Goal: Information Seeking & Learning: Learn about a topic

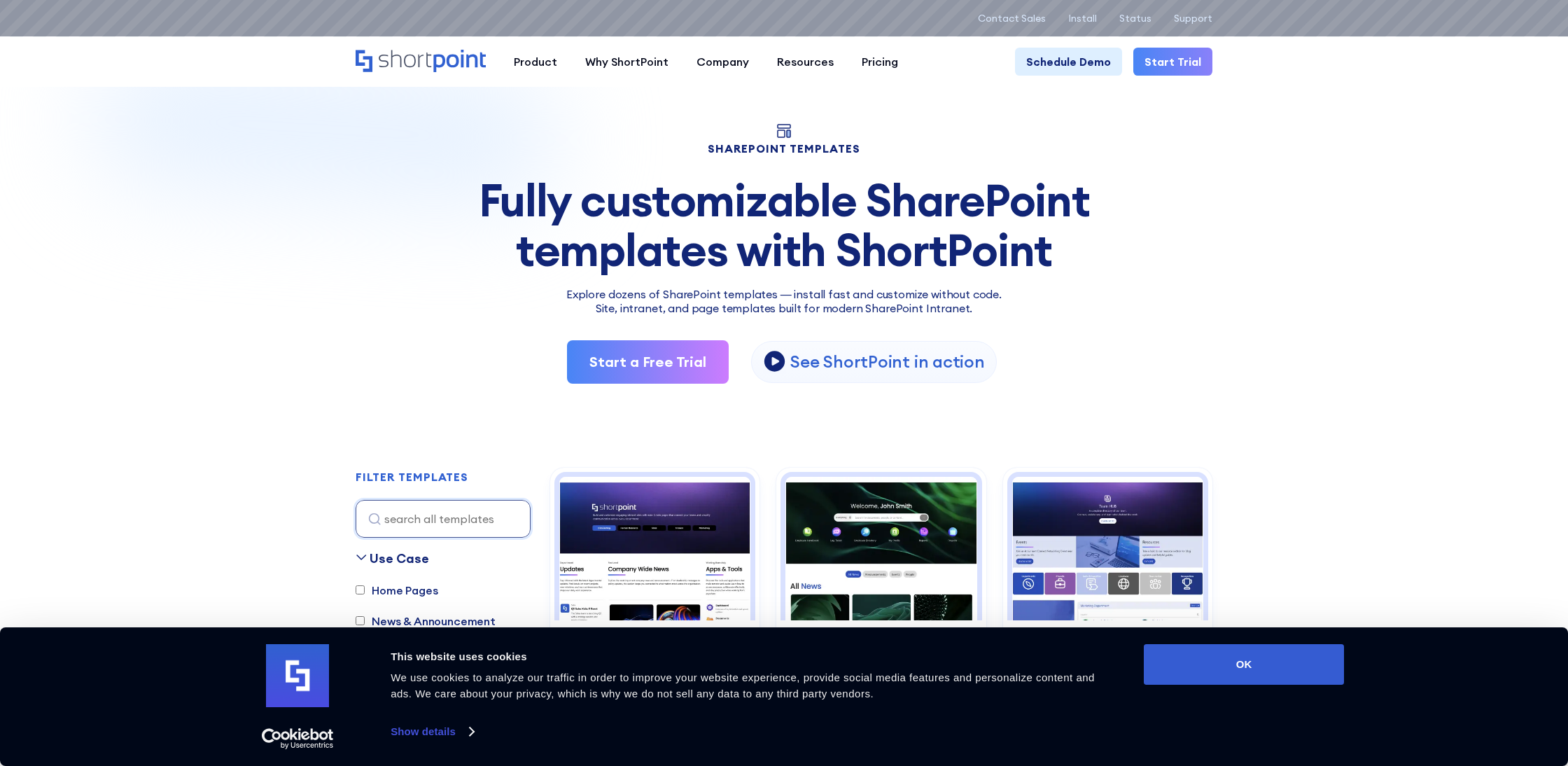
scroll to position [17, 0]
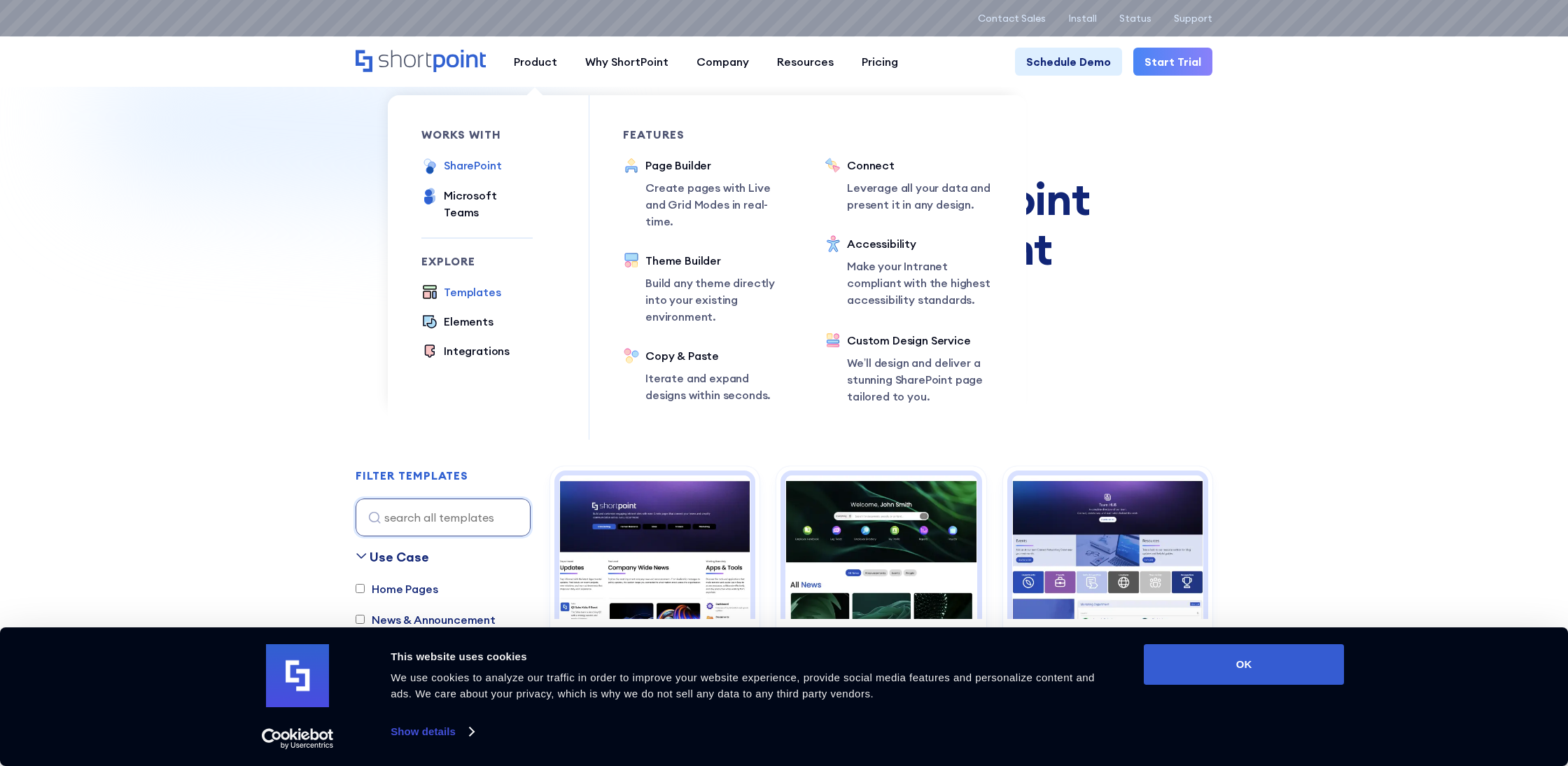
click at [470, 165] on div "SharePoint" at bounding box center [472, 165] width 57 height 17
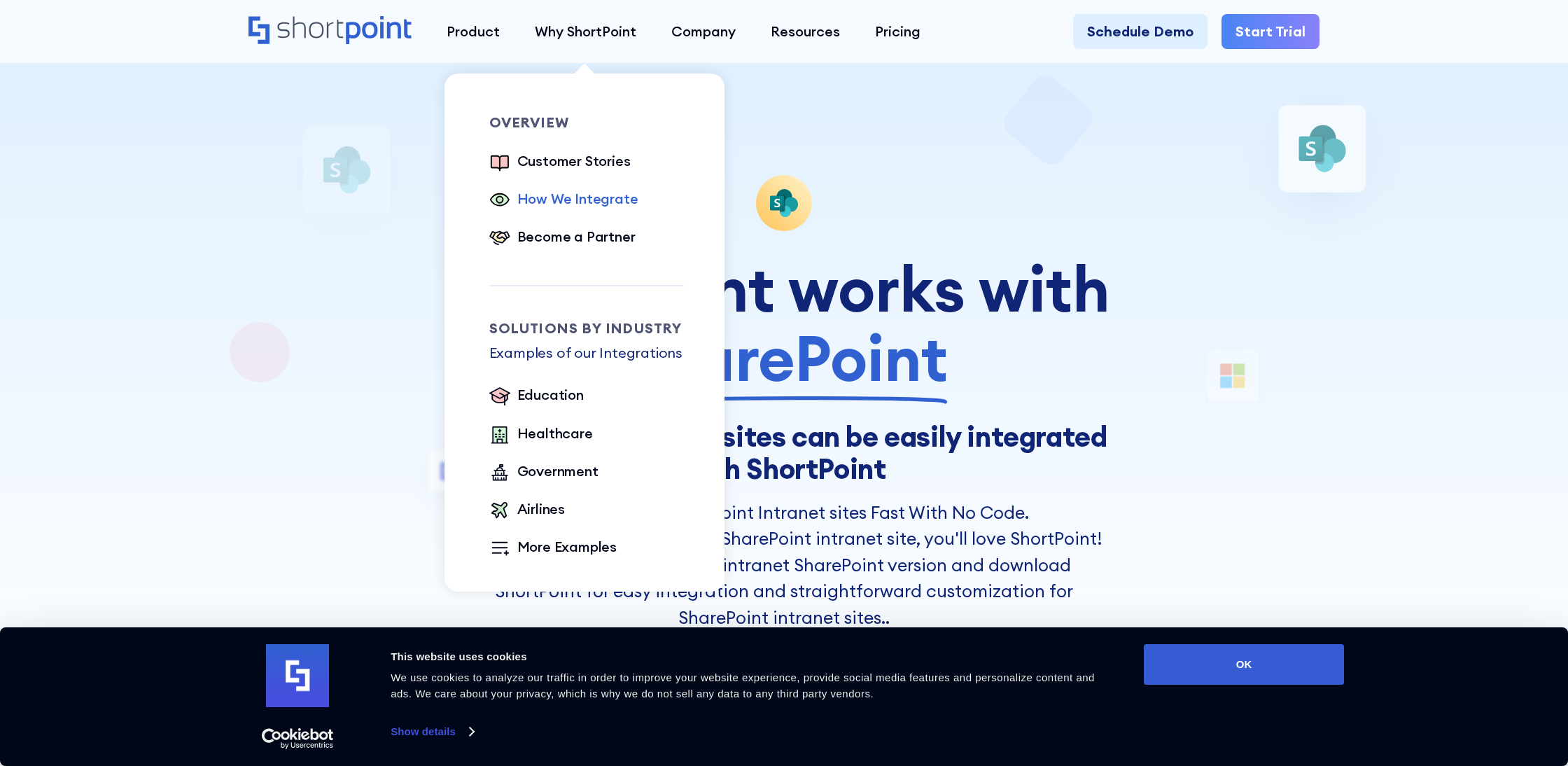
click at [604, 194] on div "How We Integrate" at bounding box center [578, 199] width 121 height 21
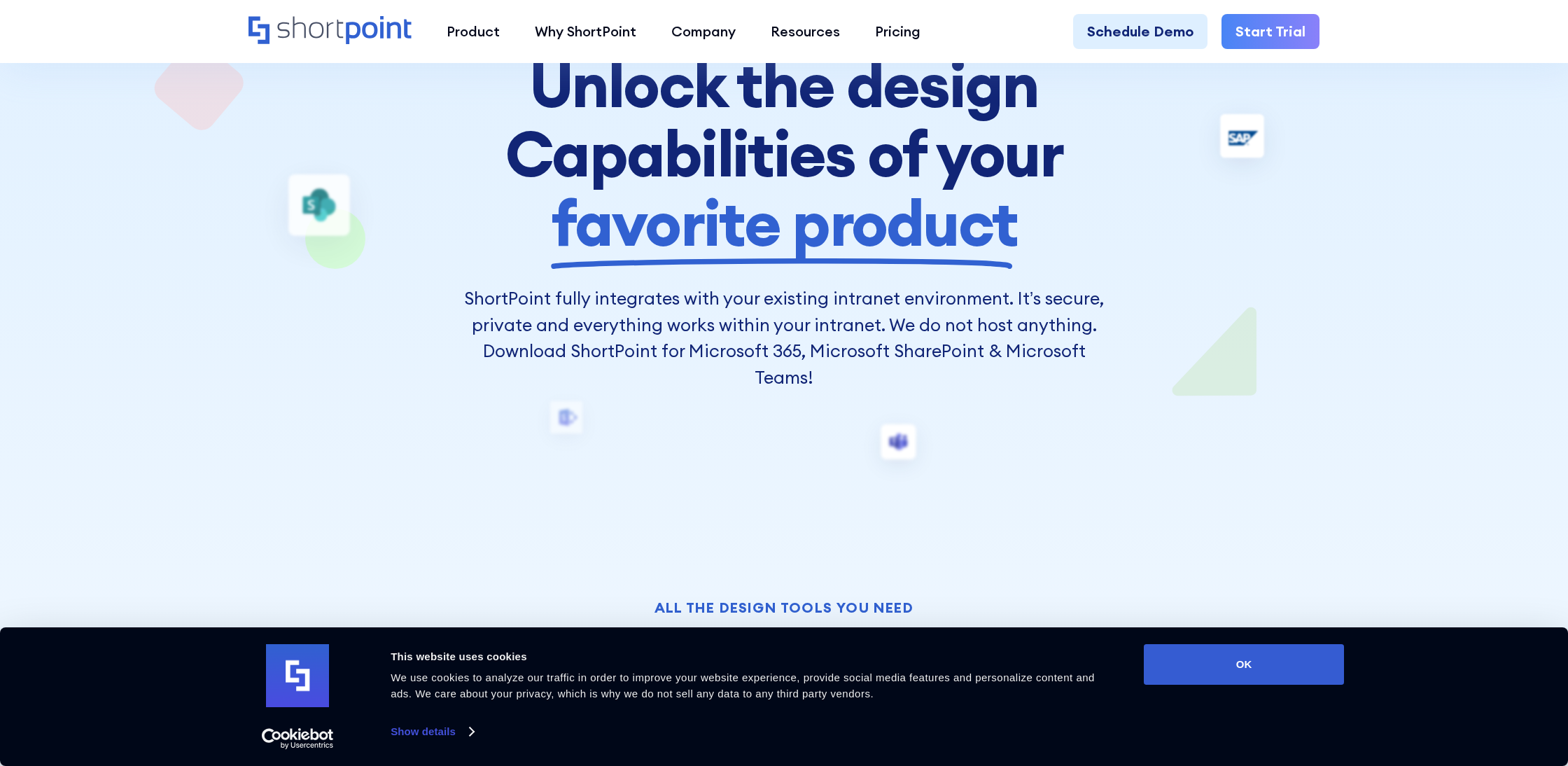
scroll to position [224, 0]
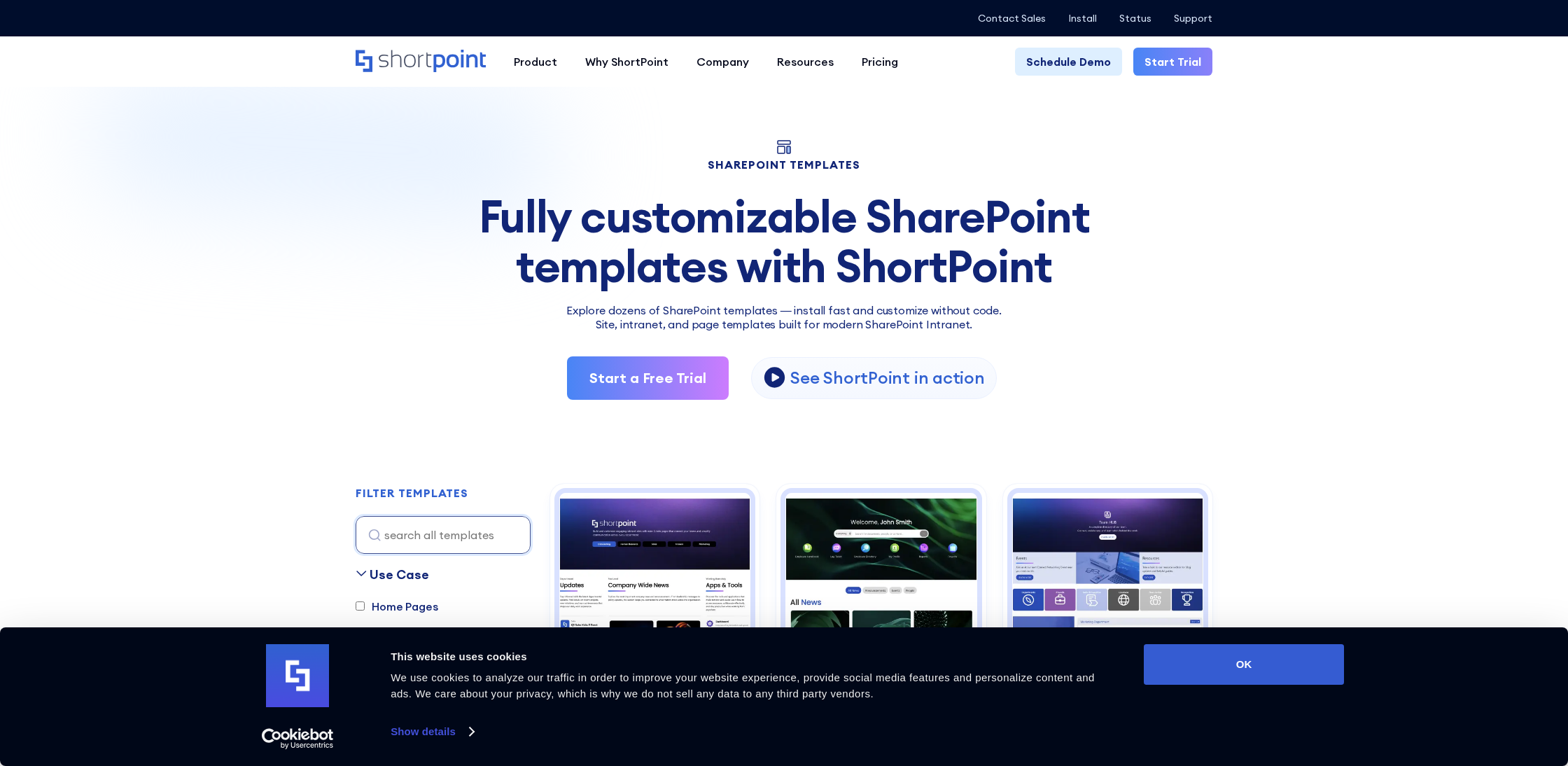
scroll to position [4, 0]
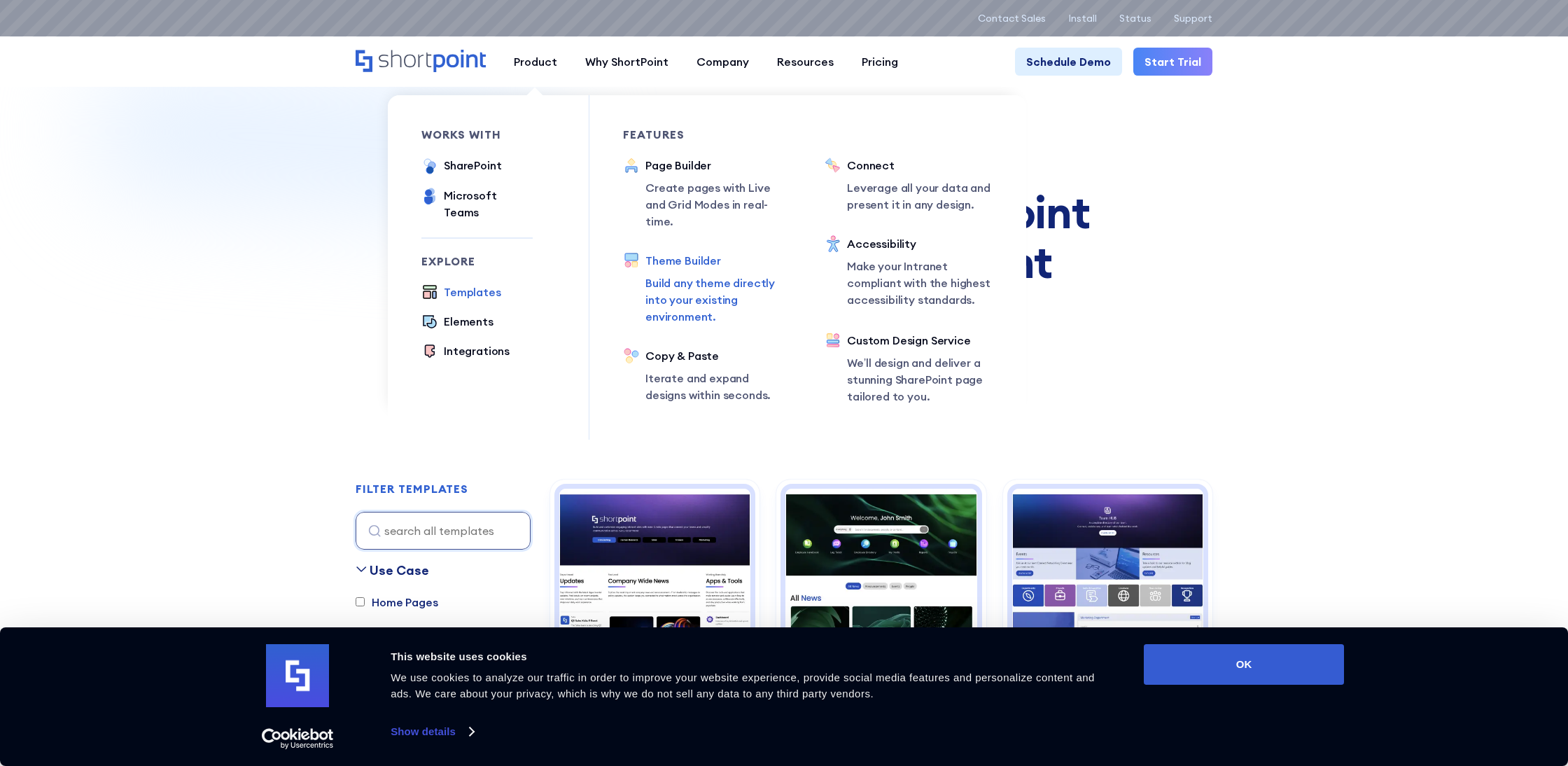
click at [664, 252] on div "Theme Builder" at bounding box center [719, 261] width 146 height 17
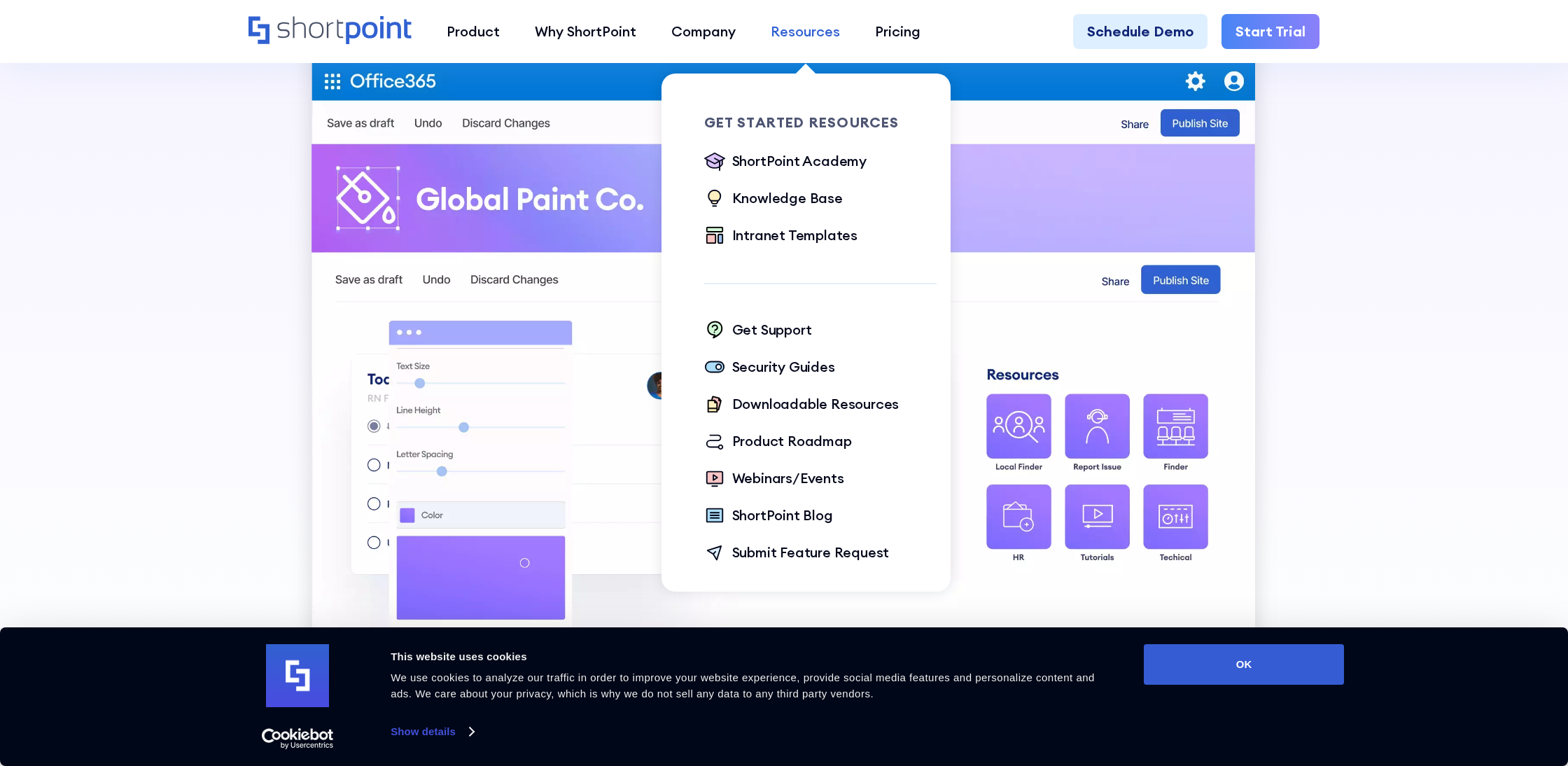
scroll to position [1036, 0]
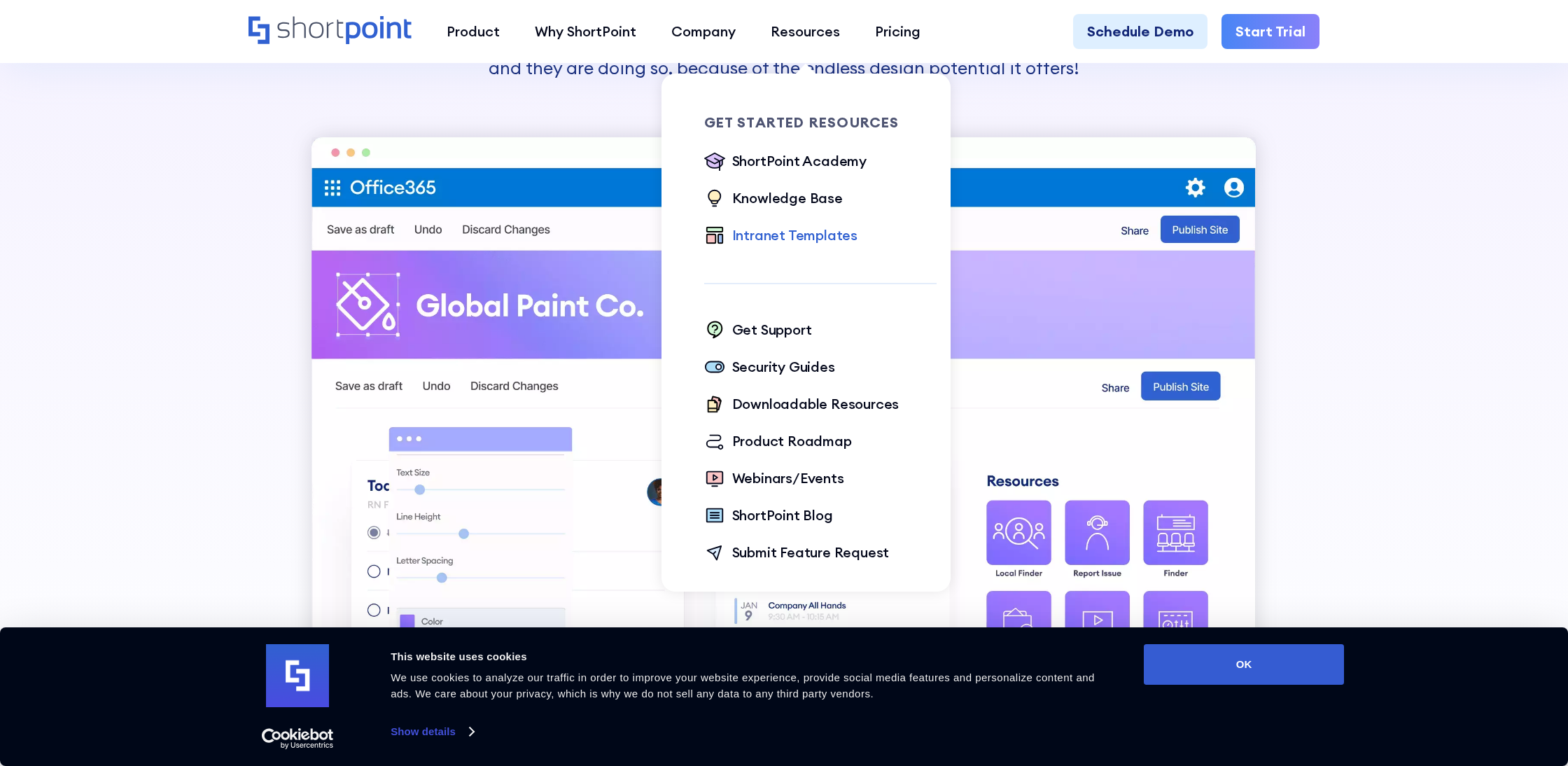
click at [796, 229] on div "Intranet Templates" at bounding box center [796, 235] width 126 height 21
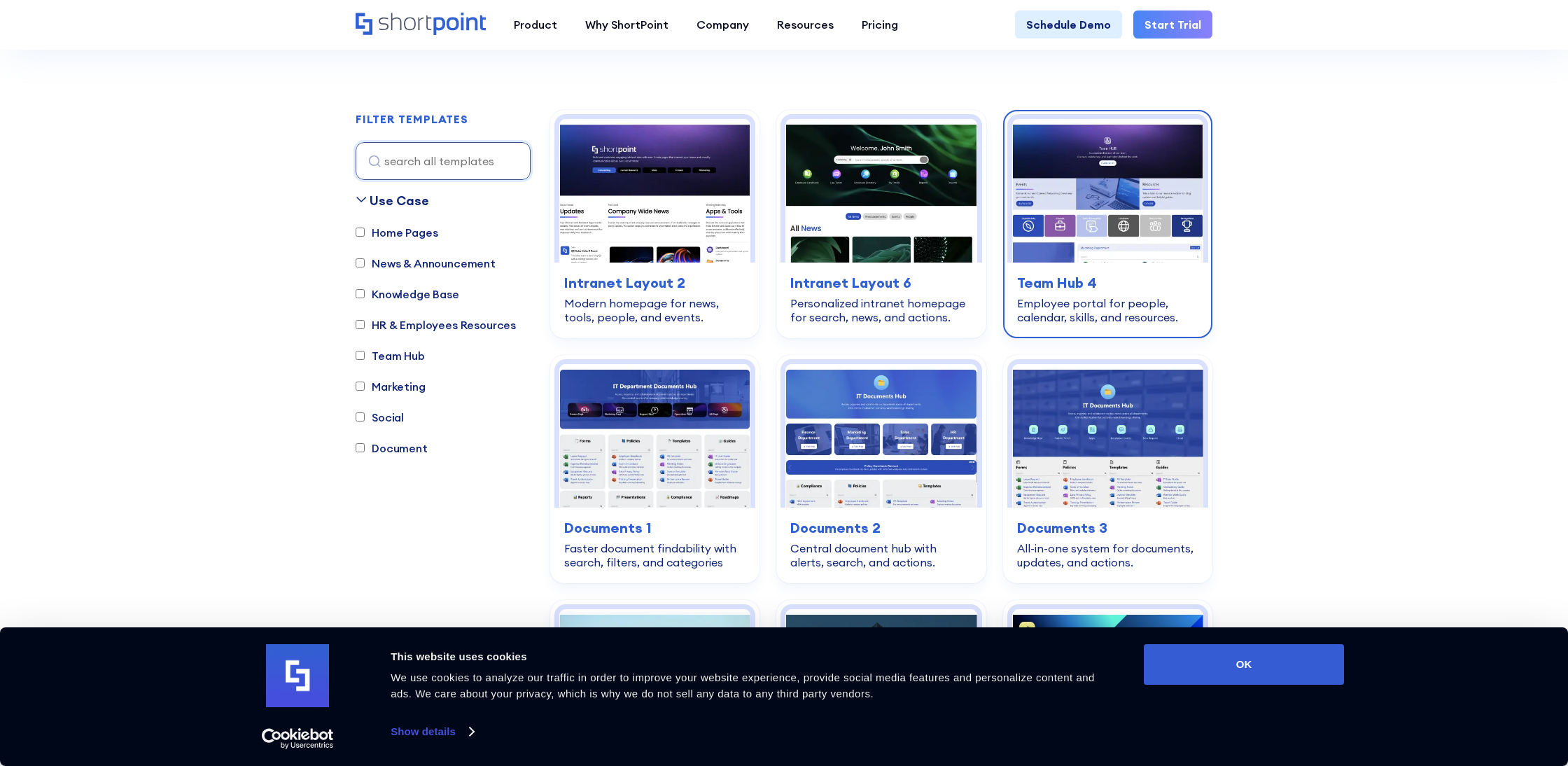
scroll to position [435, 0]
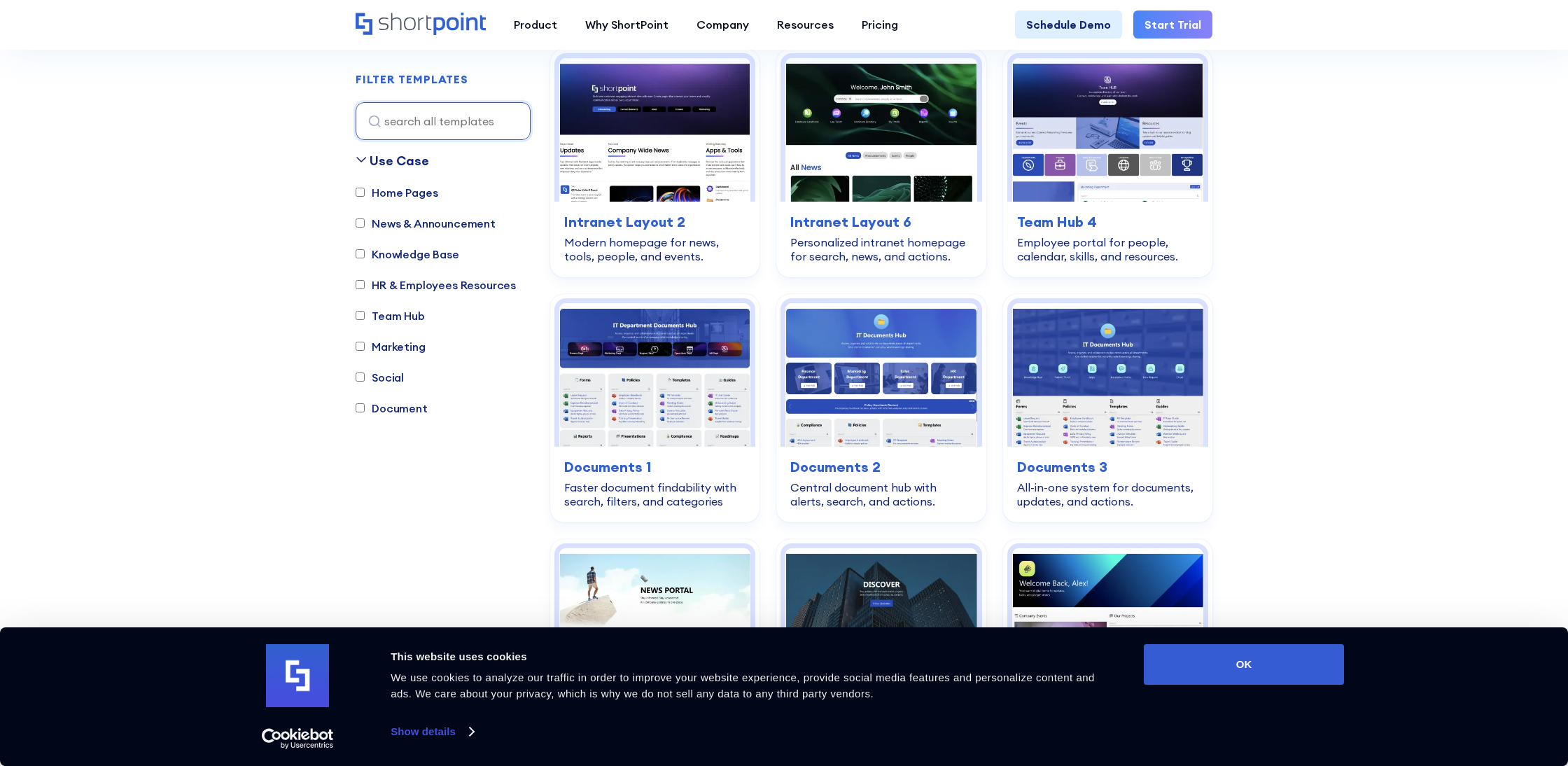
click at [376, 313] on label "Team Hub" at bounding box center [390, 316] width 69 height 17
click at [365, 313] on input "Team Hub" at bounding box center [360, 316] width 9 height 9
checkbox input "true"
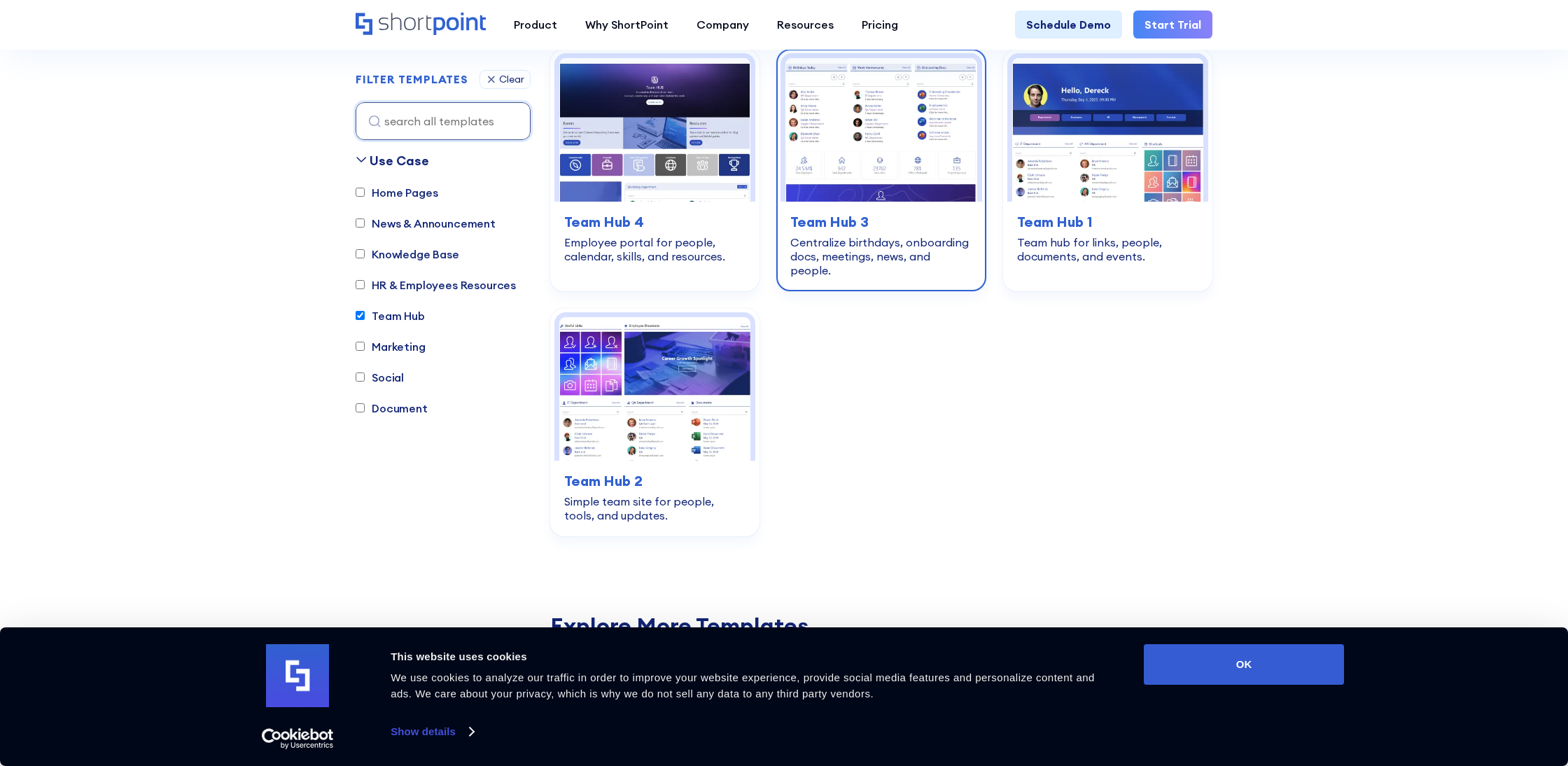
scroll to position [413, 0]
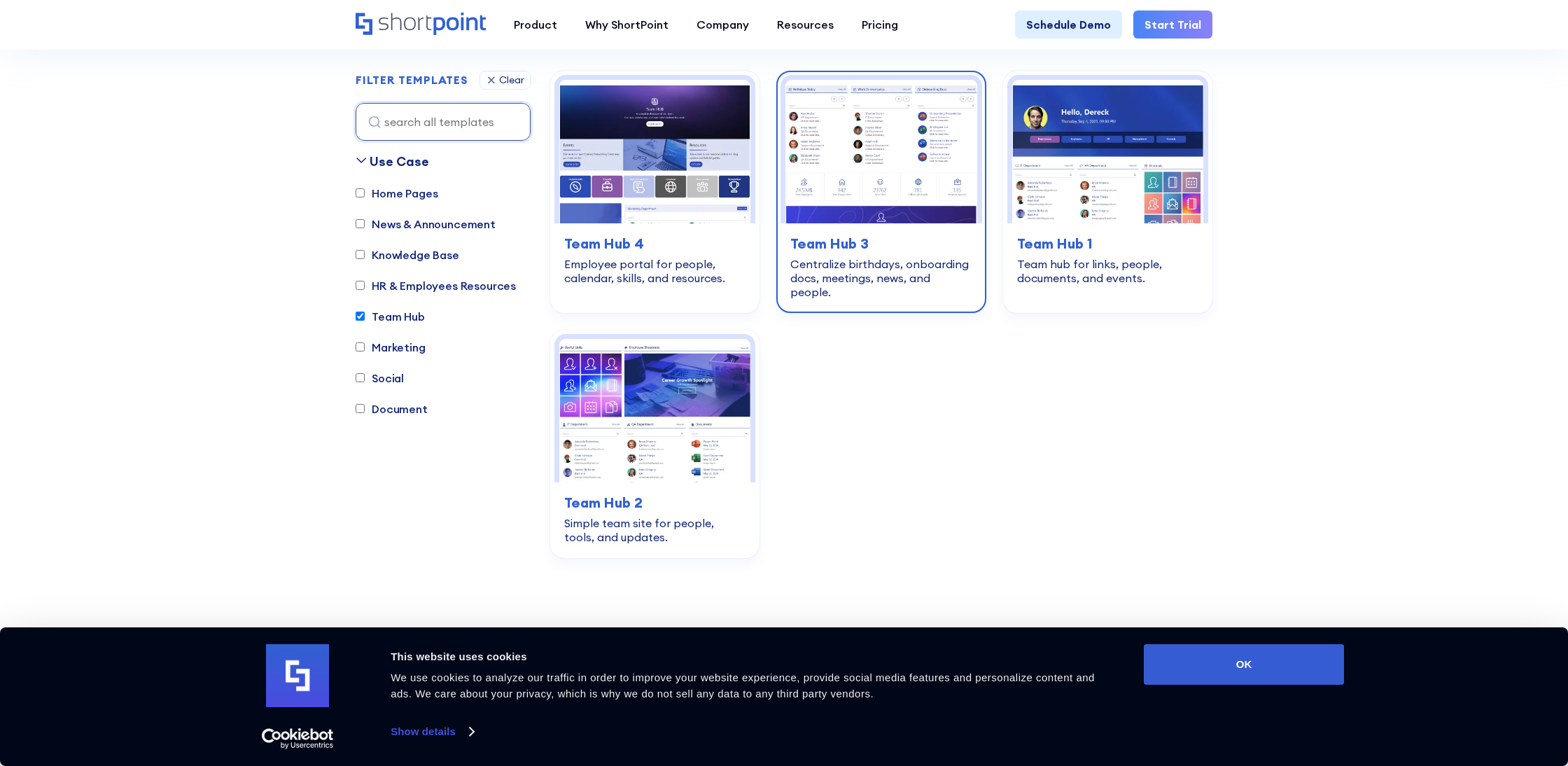
click at [854, 171] on img at bounding box center [881, 152] width 191 height 144
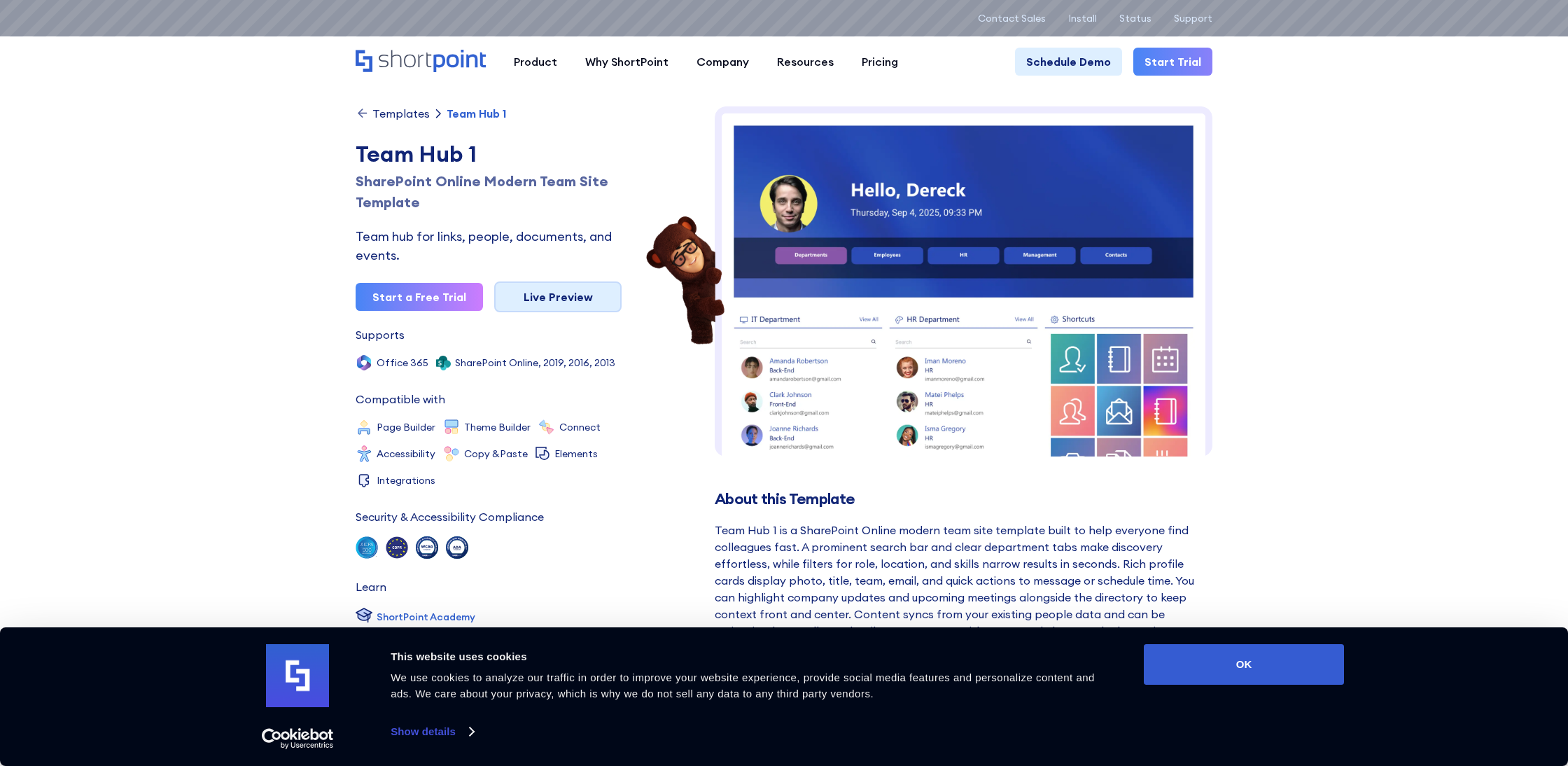
click at [545, 301] on link "Live Preview" at bounding box center [558, 296] width 127 height 31
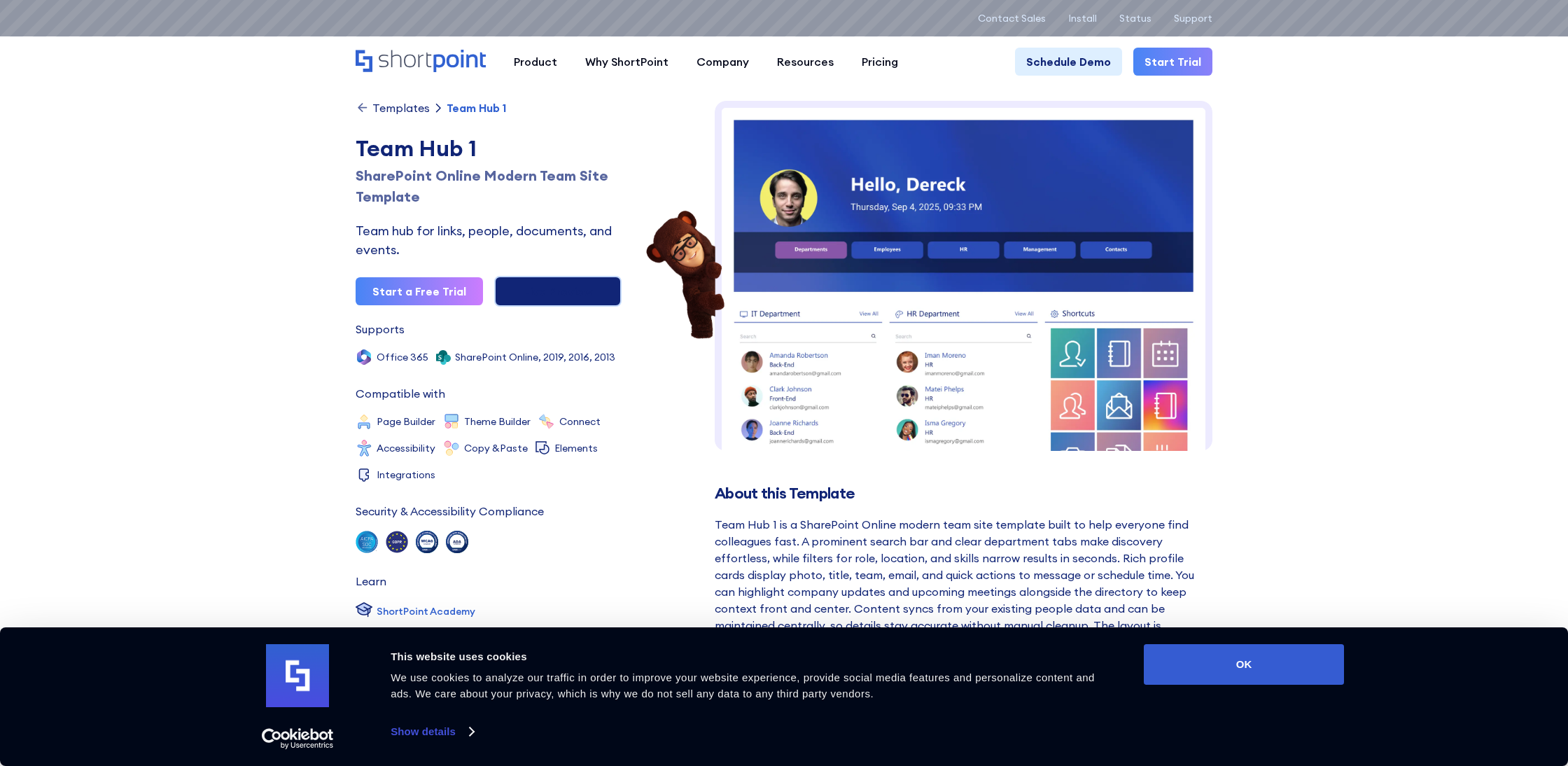
scroll to position [7, 0]
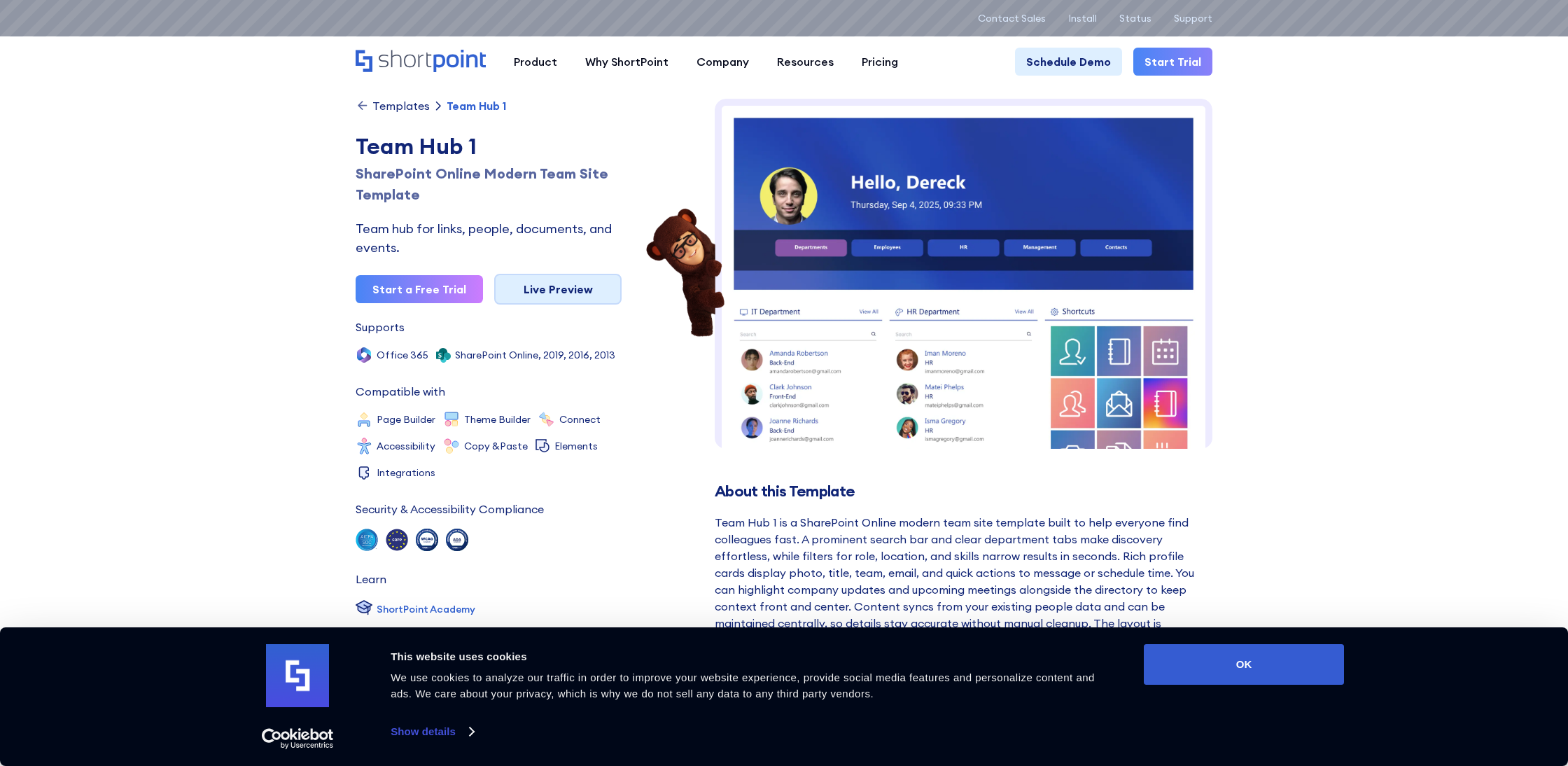
click at [573, 294] on link "Live Preview" at bounding box center [558, 289] width 127 height 31
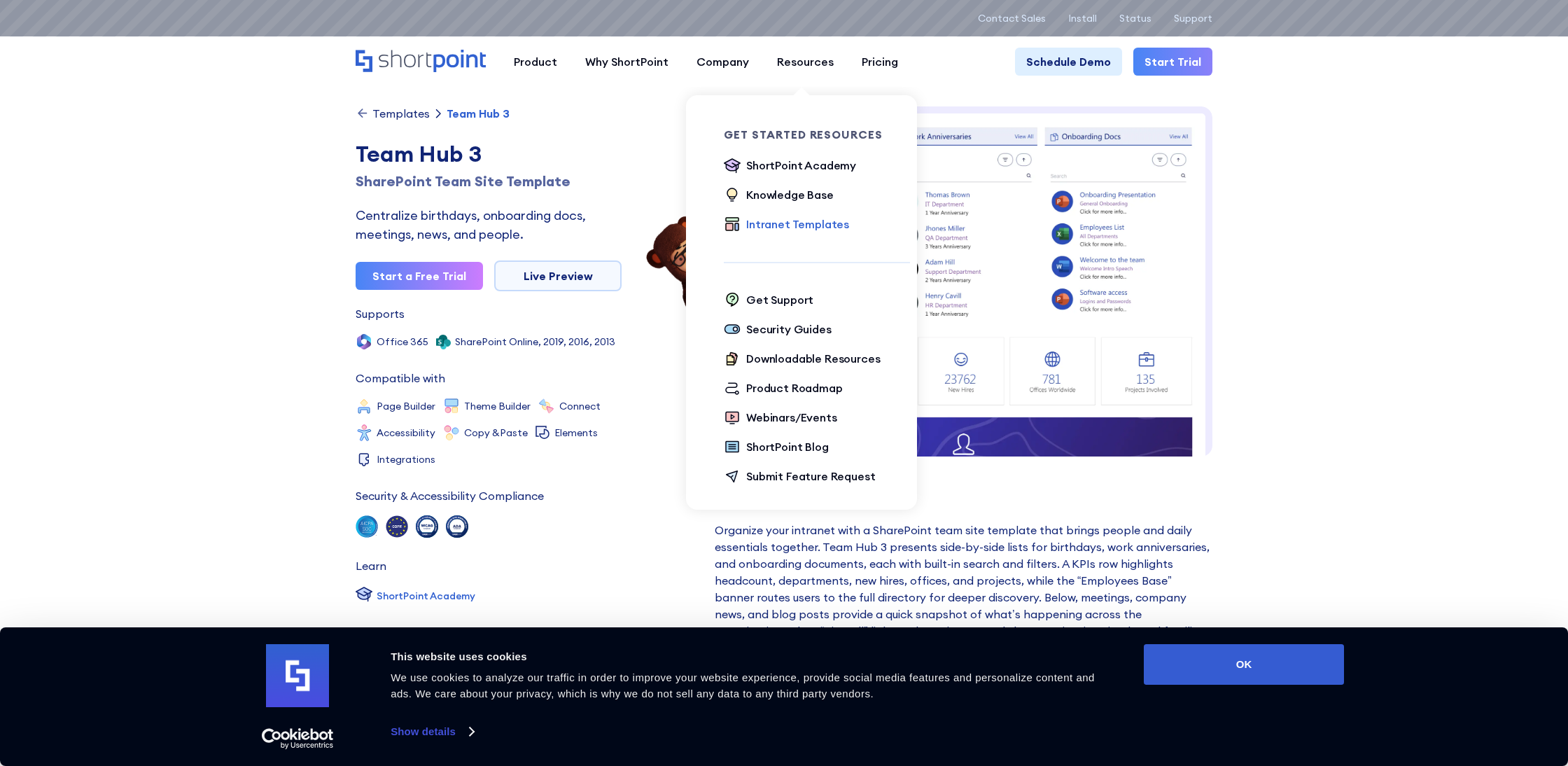
click at [809, 223] on div "Intranet Templates" at bounding box center [797, 224] width 103 height 17
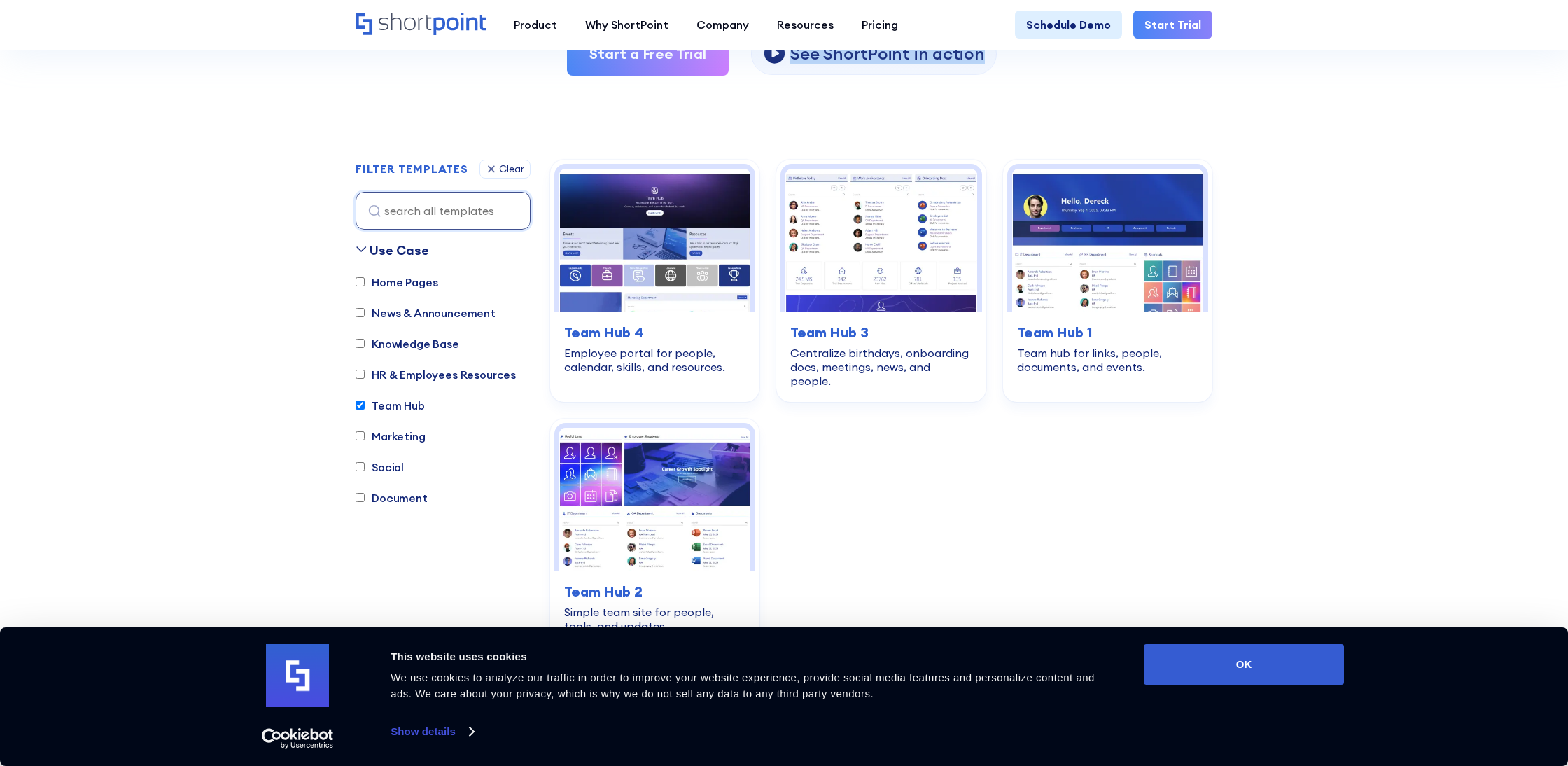
scroll to position [329, 0]
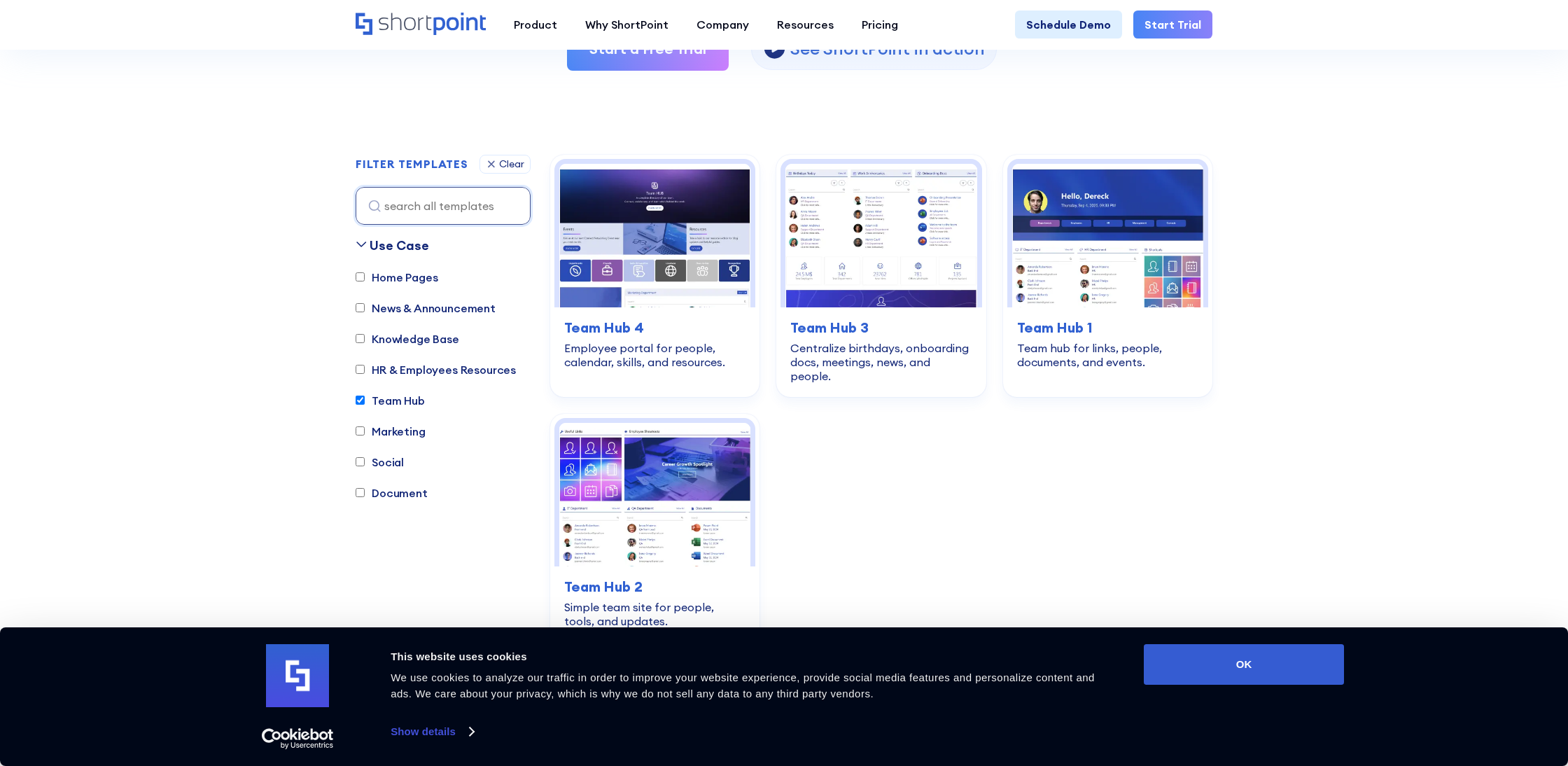
click at [393, 280] on label "Home Pages" at bounding box center [396, 277] width 82 height 17
click at [365, 280] on input "Home Pages" at bounding box center [360, 276] width 9 height 9
checkbox input "true"
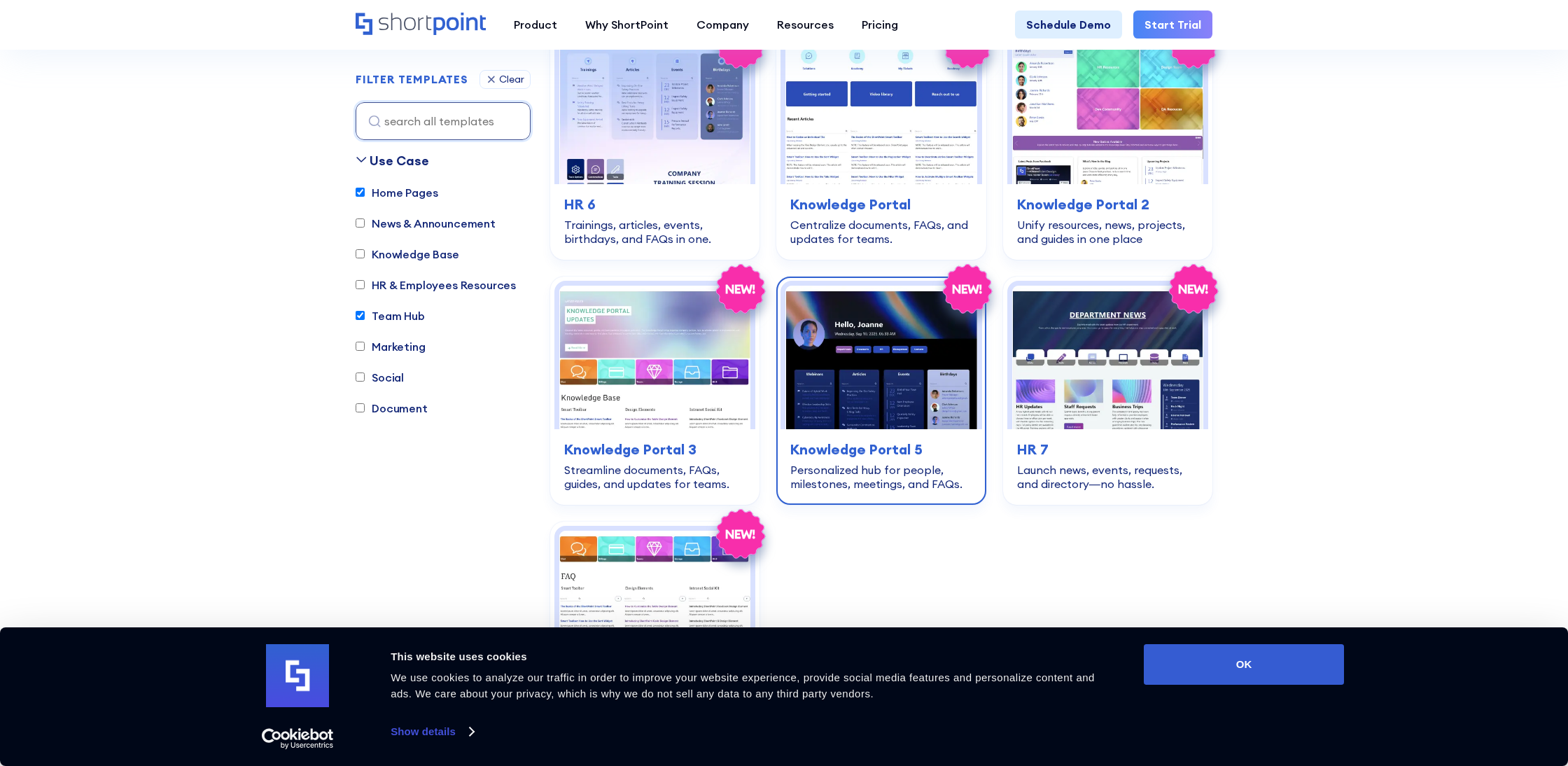
scroll to position [3070, 0]
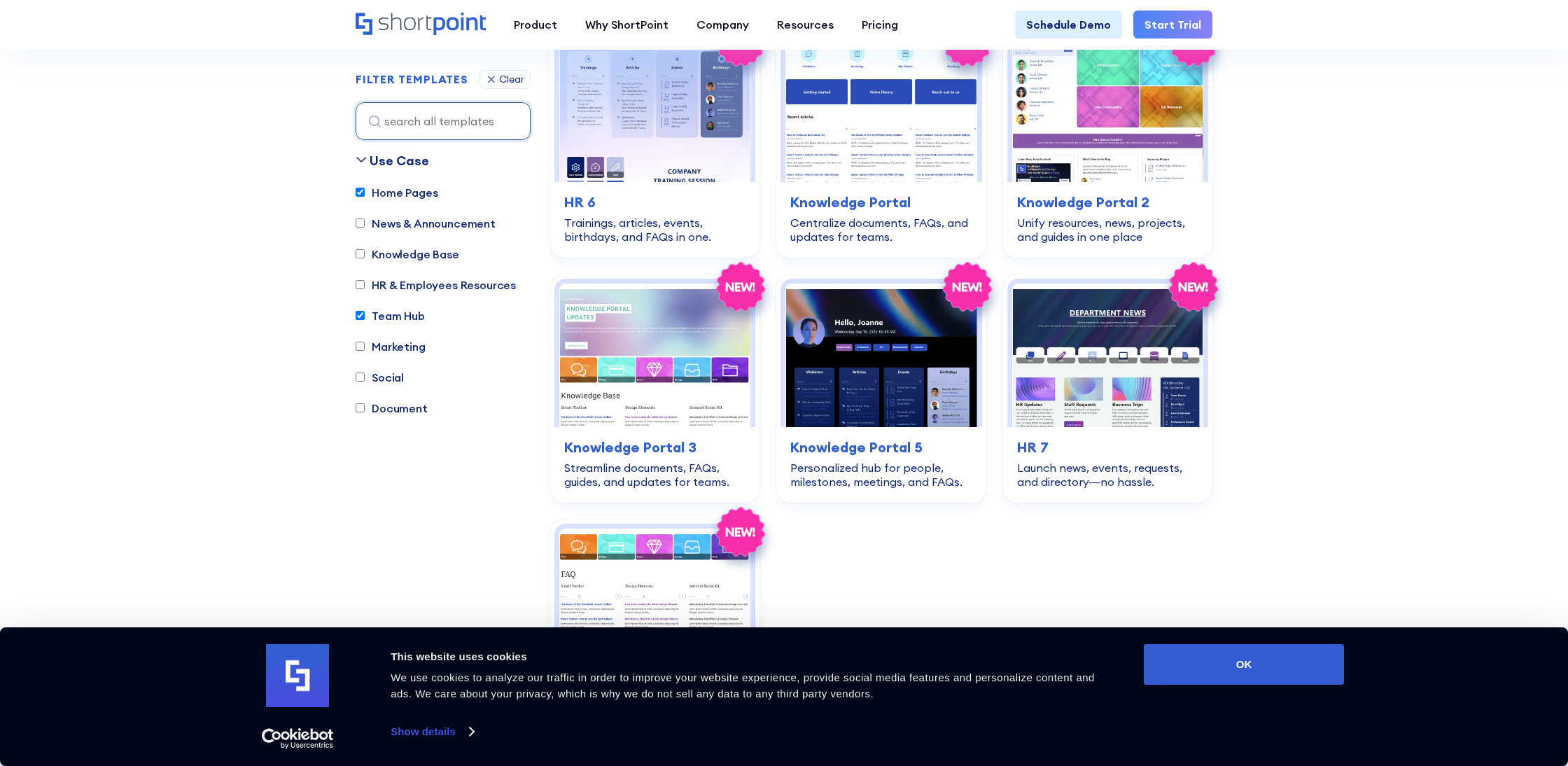
click at [360, 313] on input "Team Hub" at bounding box center [360, 316] width 9 height 9
checkbox input "false"
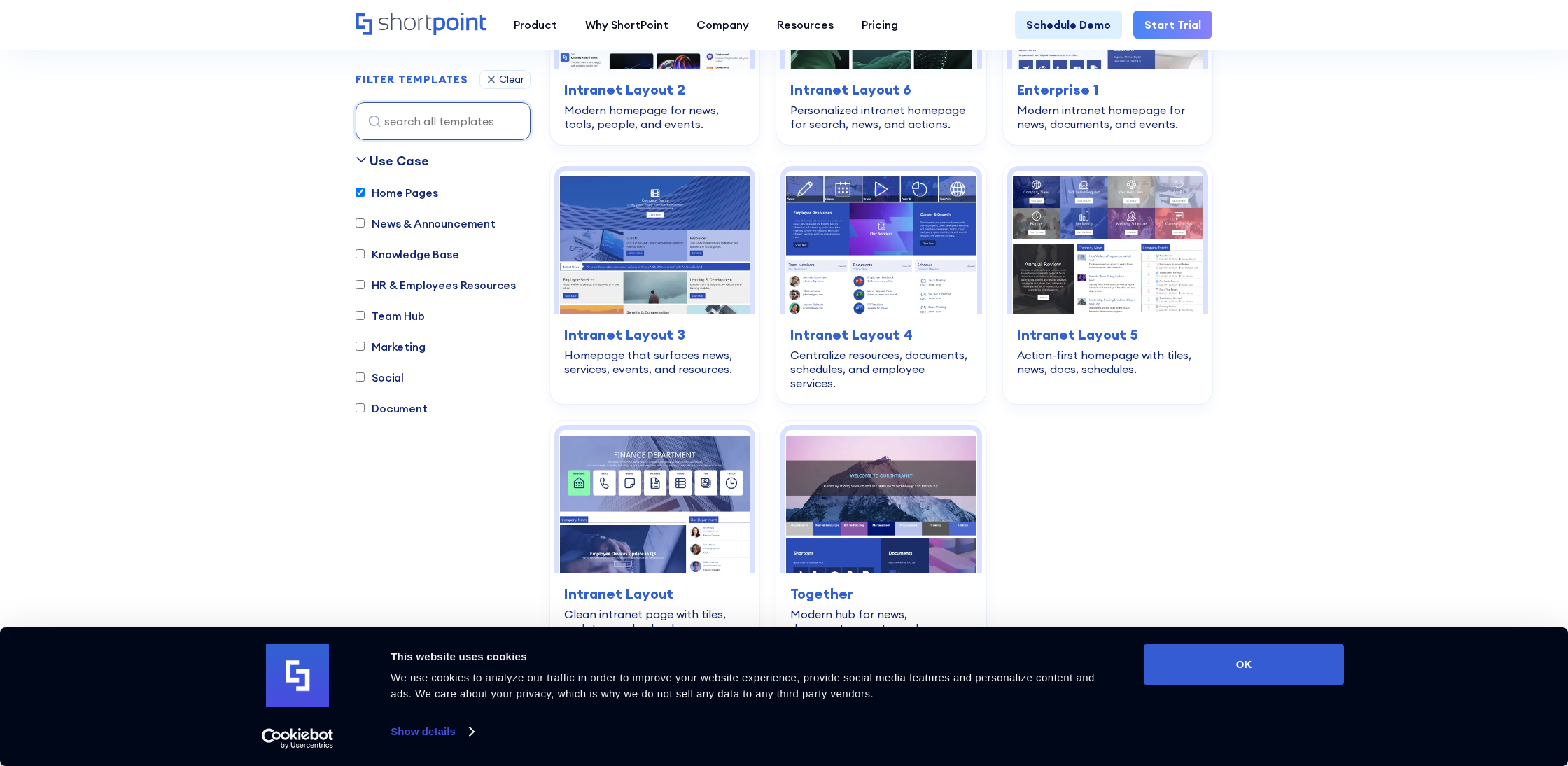
scroll to position [413, 0]
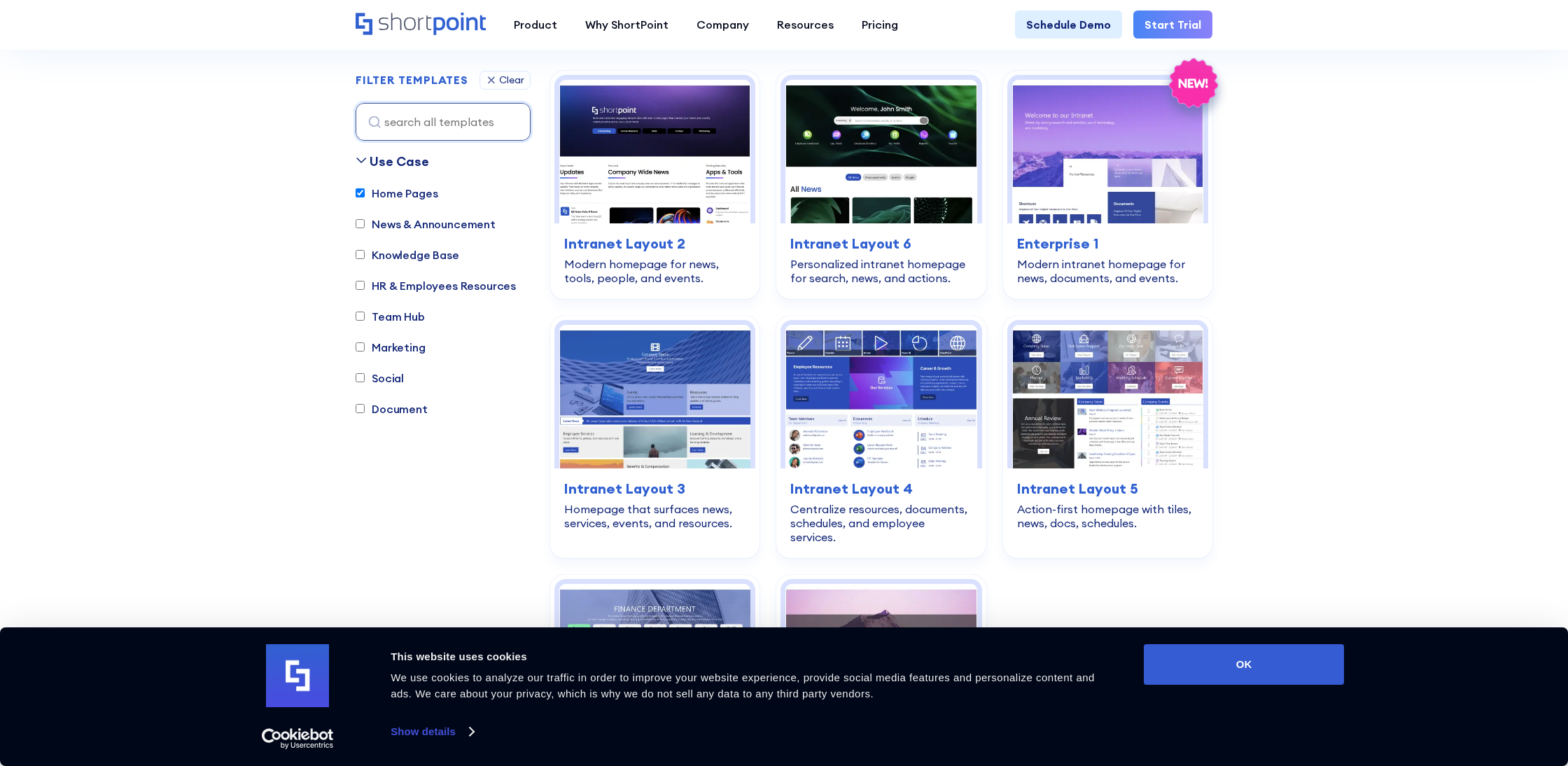
click at [362, 189] on input "Home Pages" at bounding box center [360, 193] width 9 height 9
checkbox input "false"
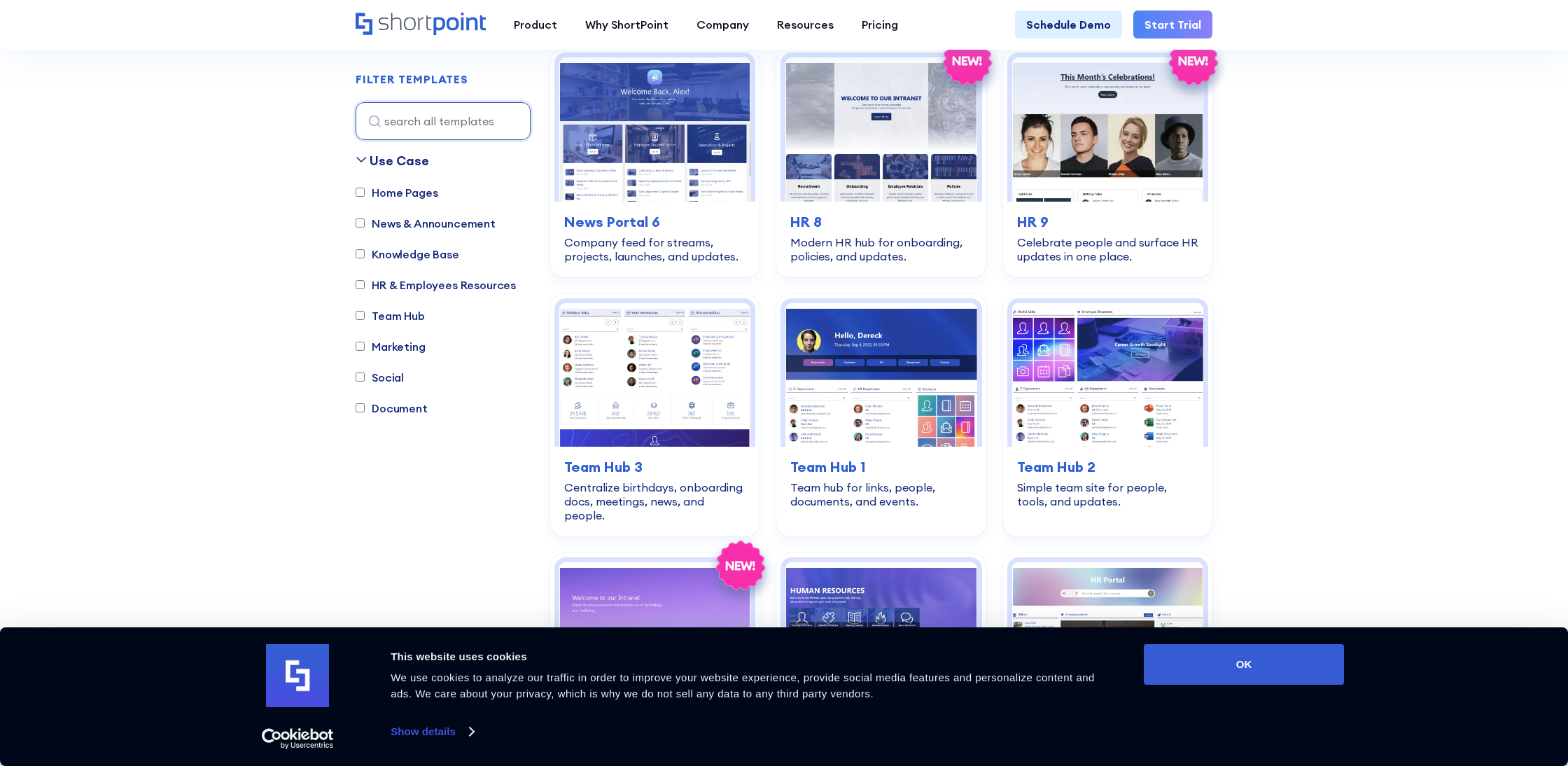
scroll to position [1172, 0]
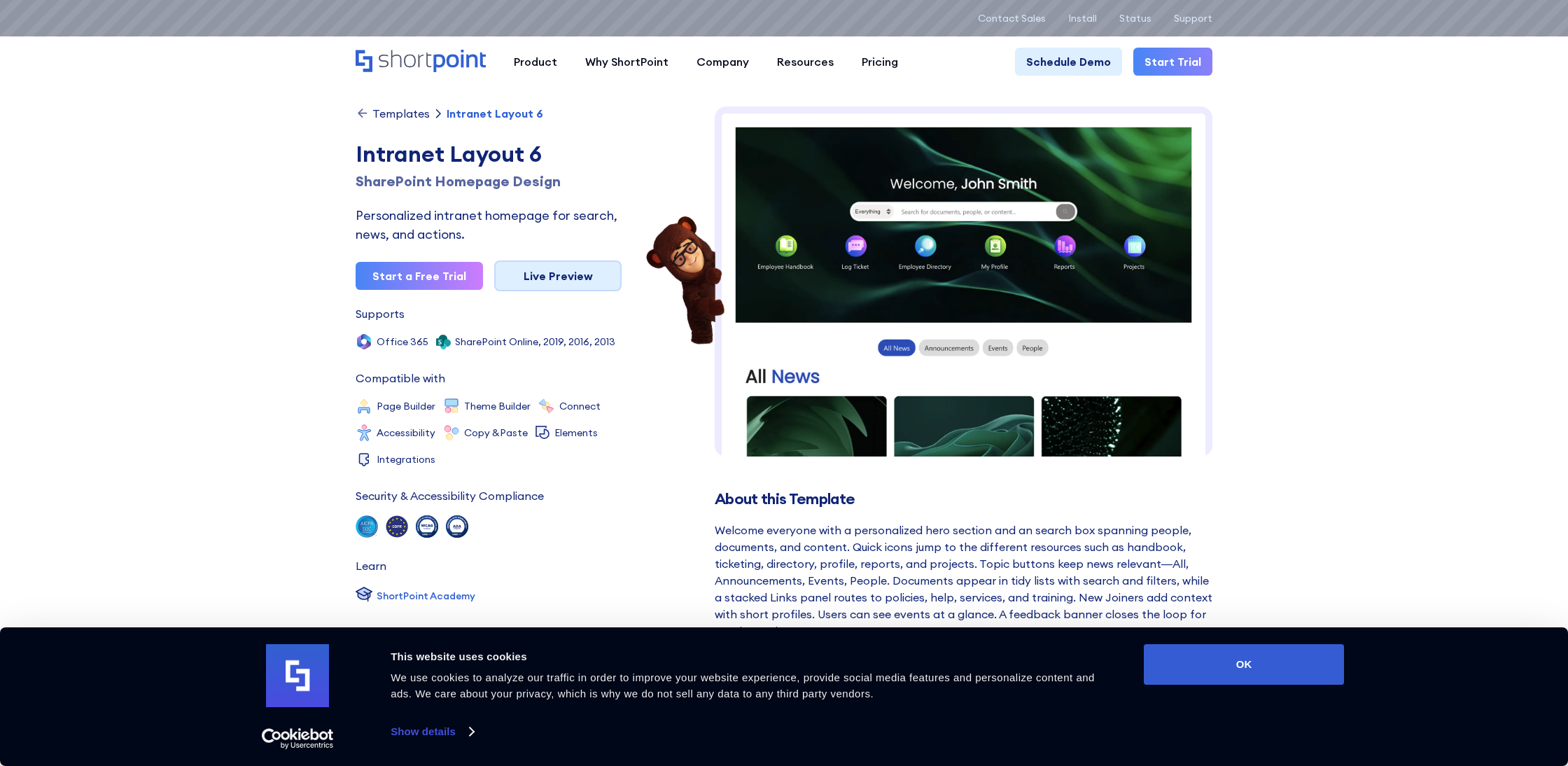
click at [582, 275] on link "Live Preview" at bounding box center [558, 275] width 127 height 31
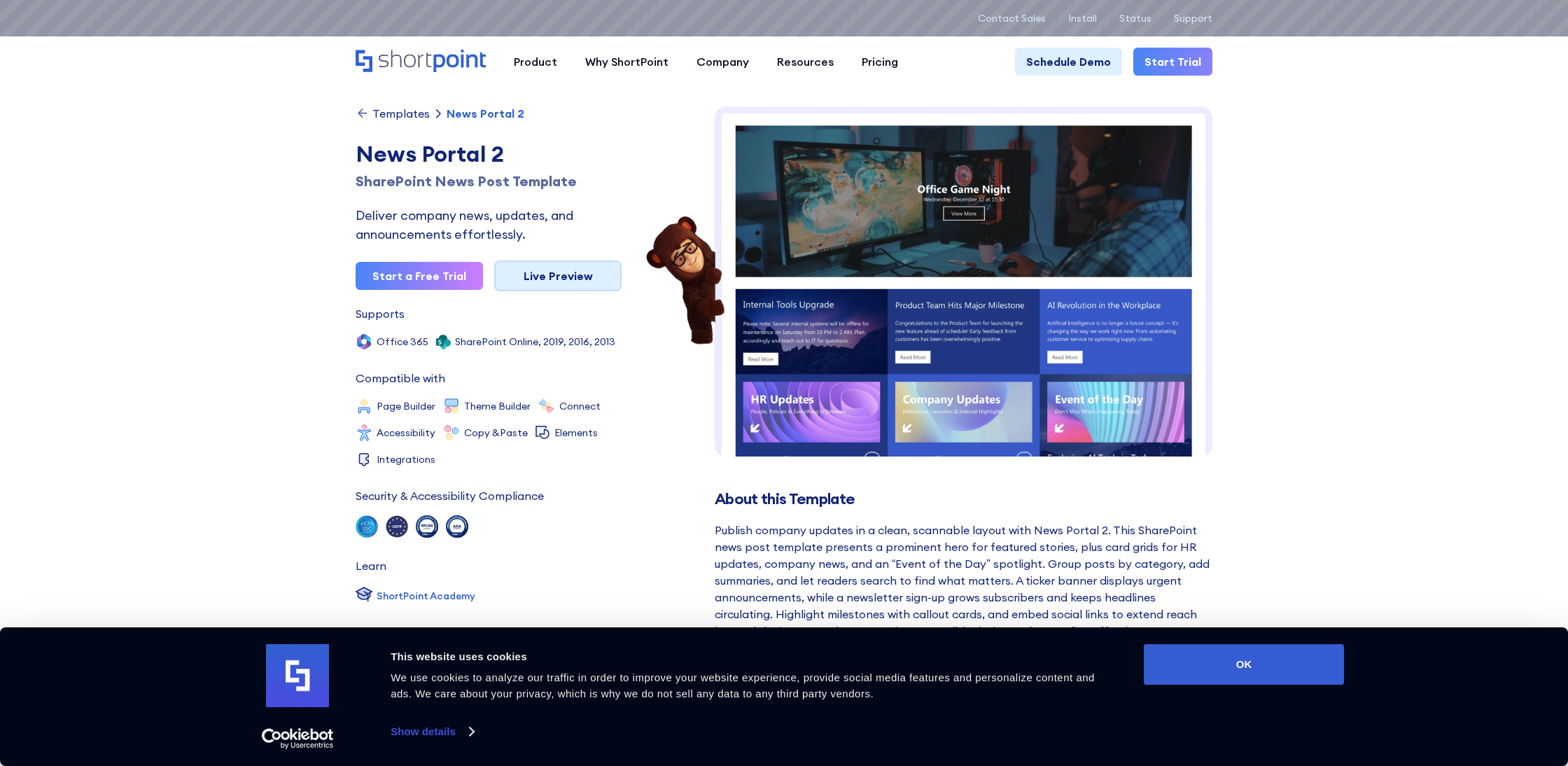
click at [583, 281] on link "Live Preview" at bounding box center [558, 275] width 127 height 31
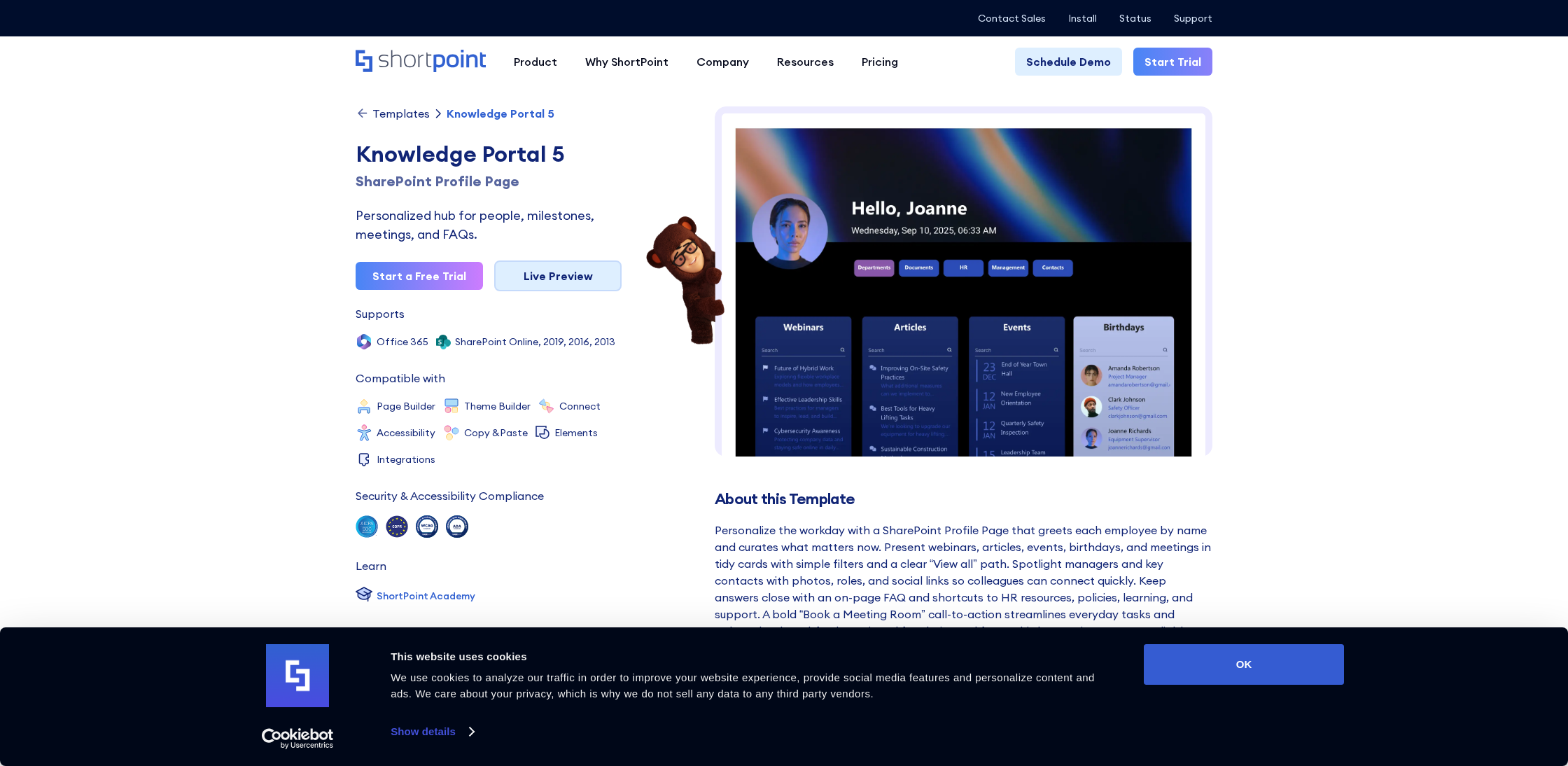
click at [601, 270] on link "Live Preview" at bounding box center [558, 275] width 127 height 31
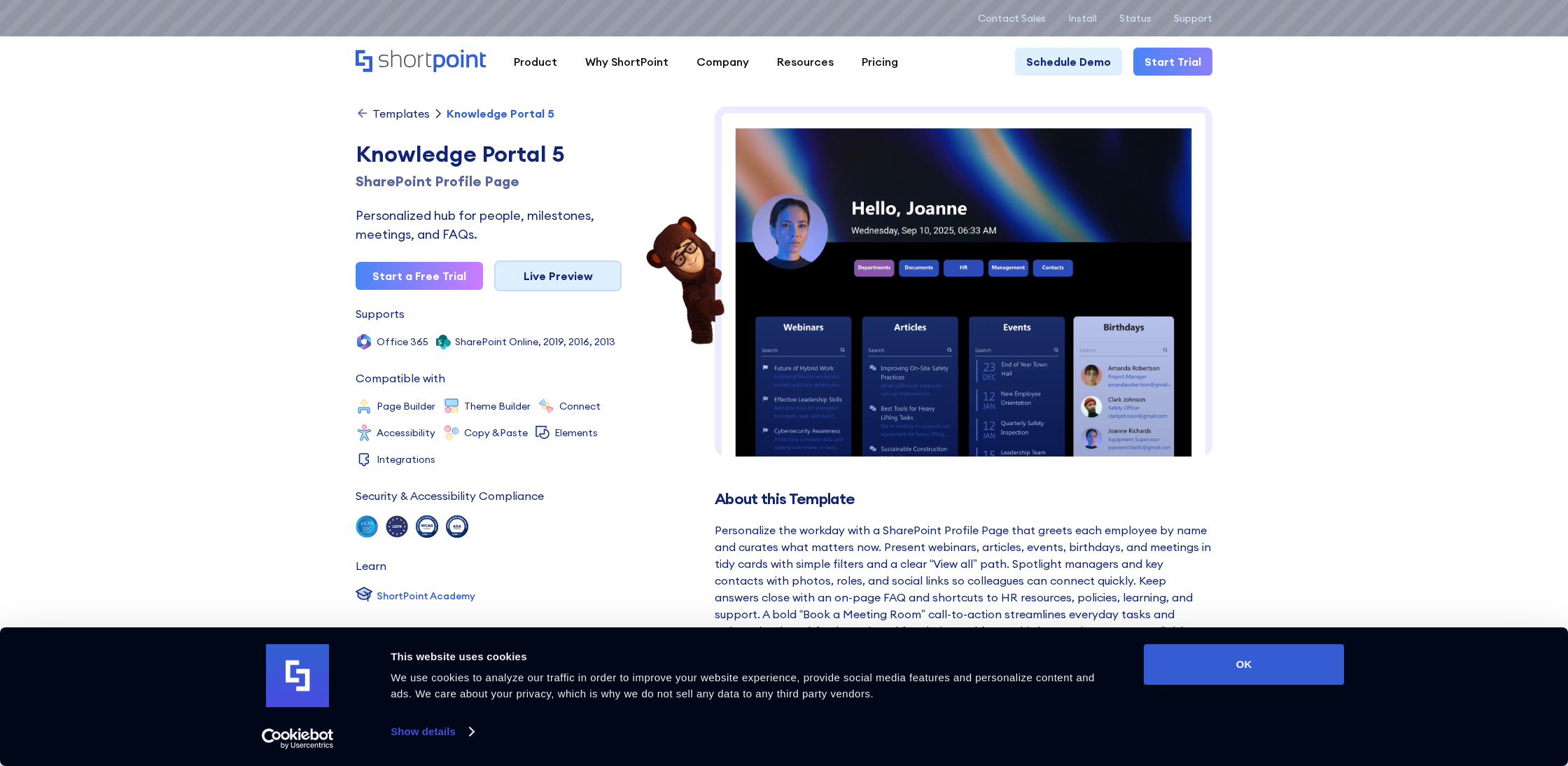
click at [559, 282] on link "Live Preview" at bounding box center [558, 275] width 127 height 31
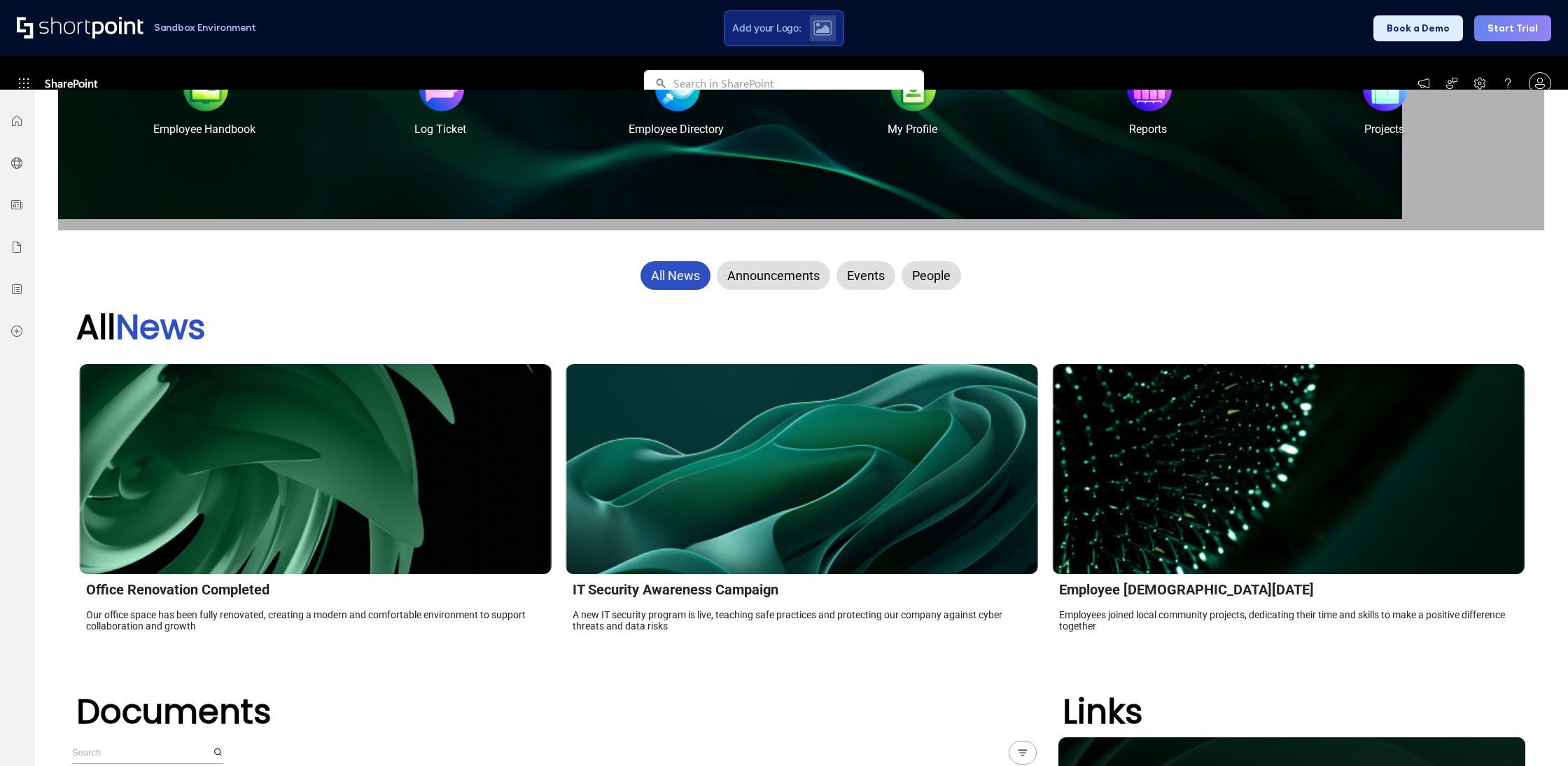
scroll to position [368, 0]
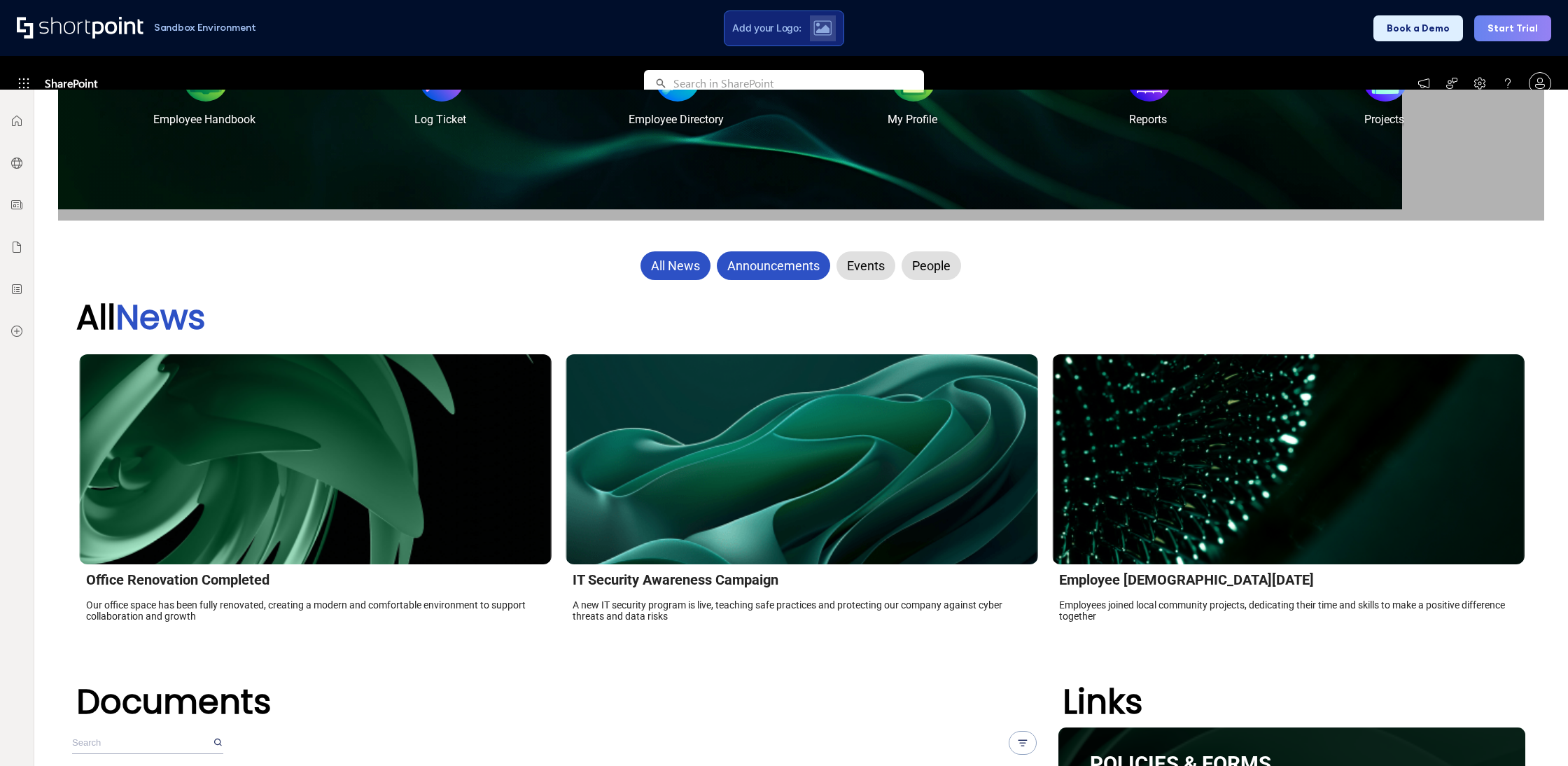
click at [785, 258] on div "Announcements" at bounding box center [773, 266] width 113 height 29
drag, startPoint x: 874, startPoint y: 270, endPoint x: 914, endPoint y: 271, distance: 40.0
click at [874, 270] on div "Events" at bounding box center [866, 266] width 59 height 29
click at [946, 271] on div "People" at bounding box center [931, 266] width 60 height 29
click at [687, 268] on div "All News" at bounding box center [676, 266] width 70 height 29
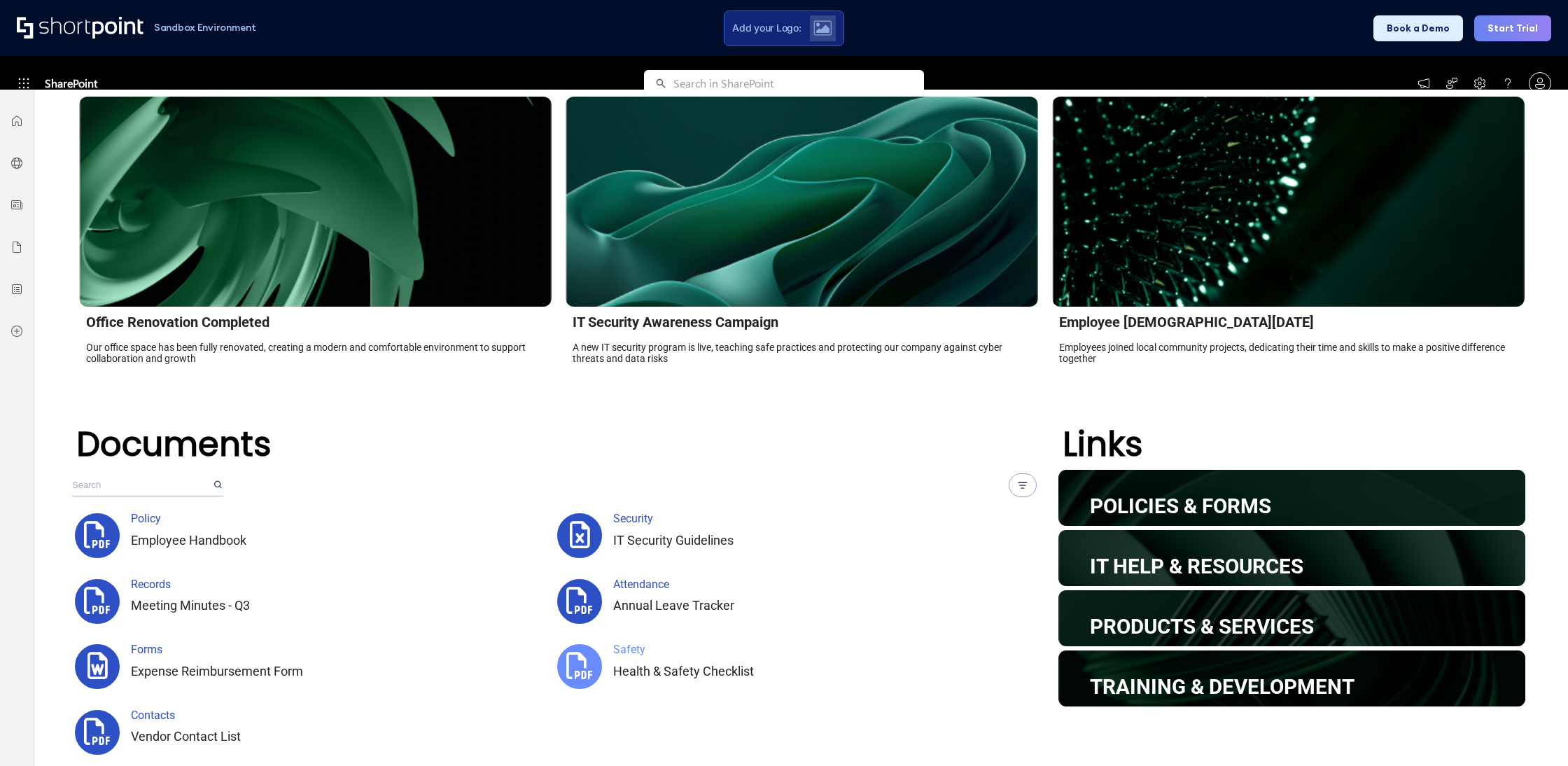
scroll to position [0, 0]
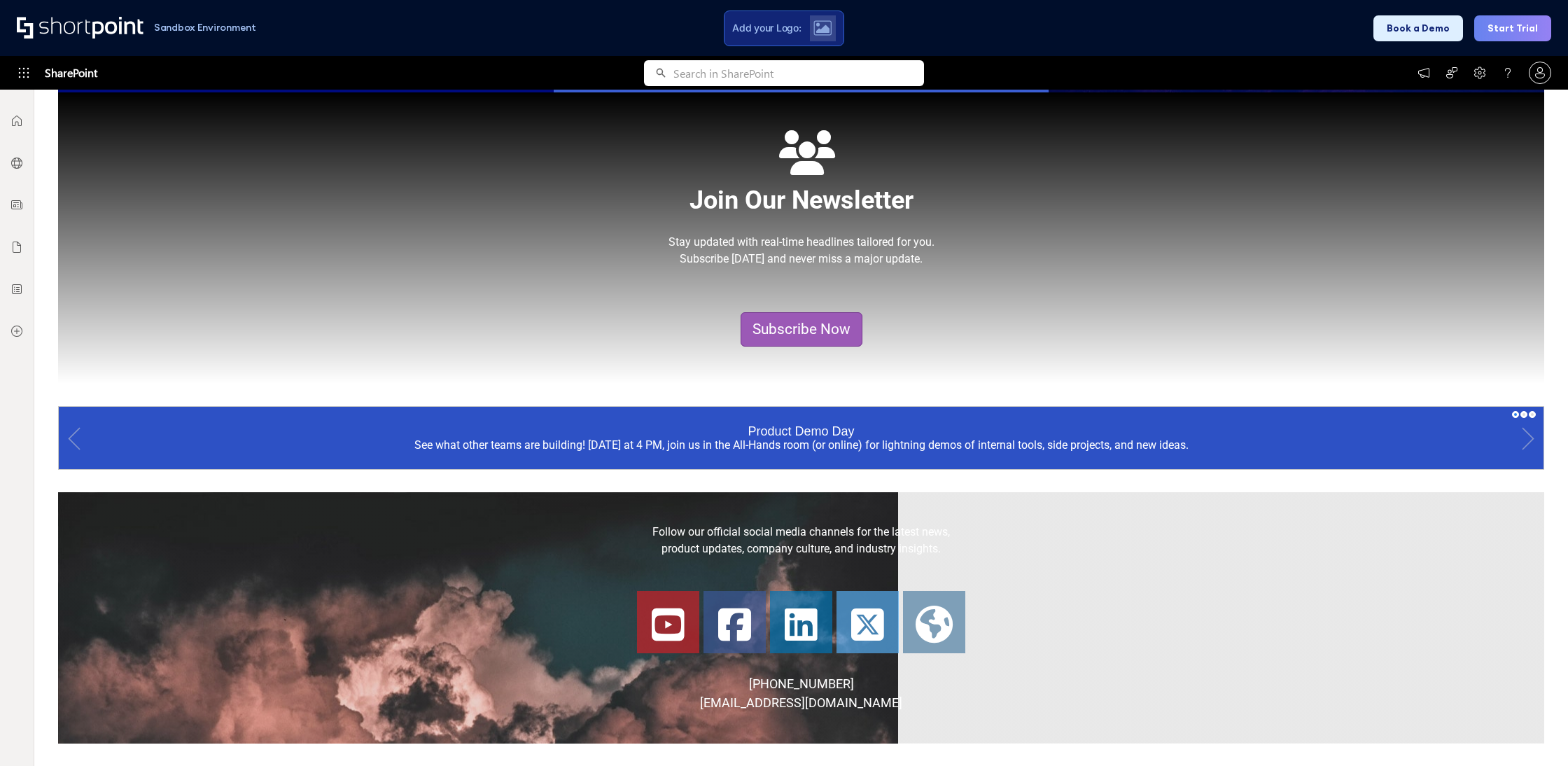
scroll to position [992, 0]
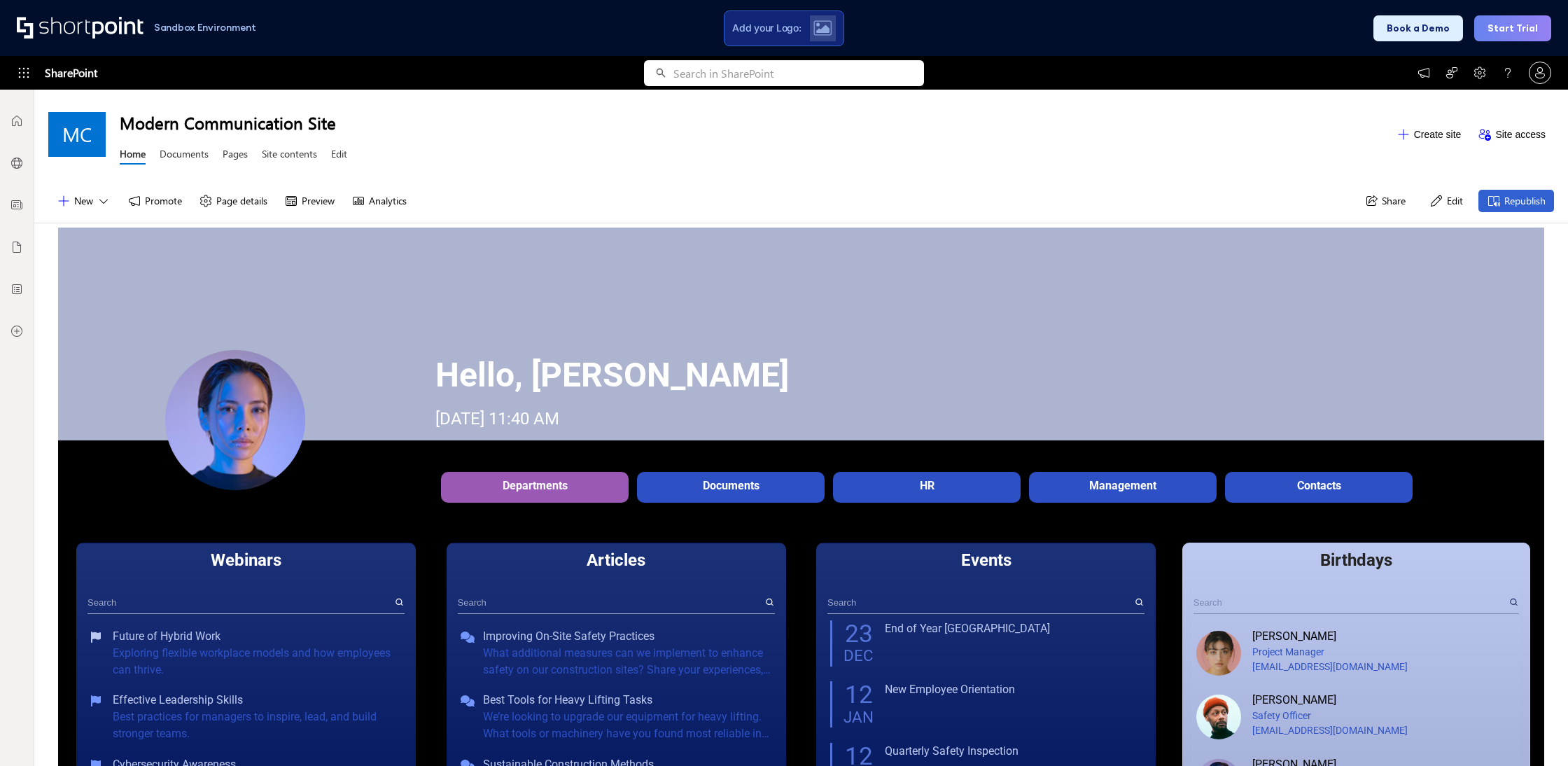
click at [103, 20] on div at bounding box center [81, 27] width 130 height 22
click at [100, 27] on div at bounding box center [81, 27] width 130 height 22
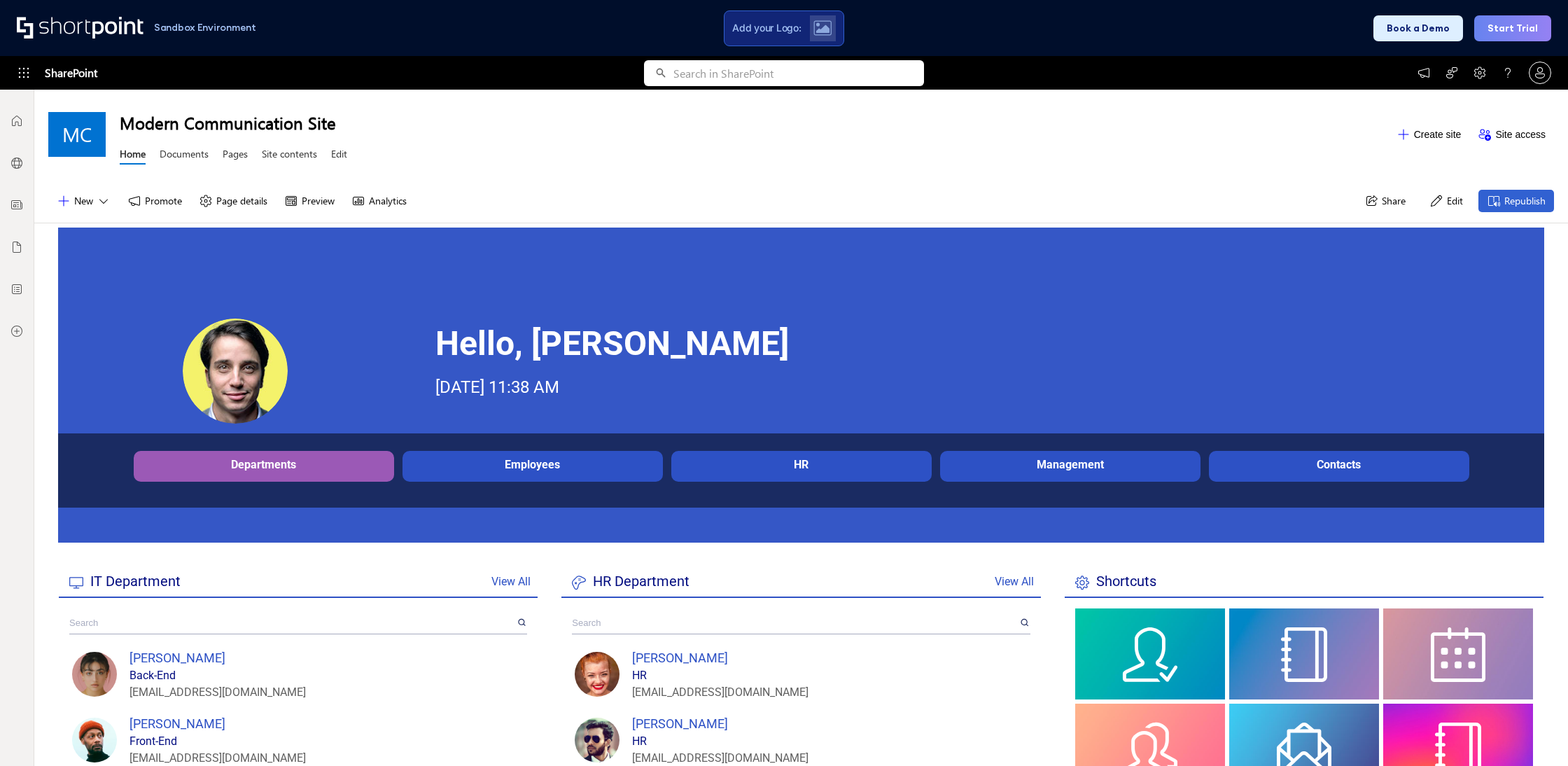
click at [502, 470] on div "Employees" at bounding box center [533, 465] width 253 height 13
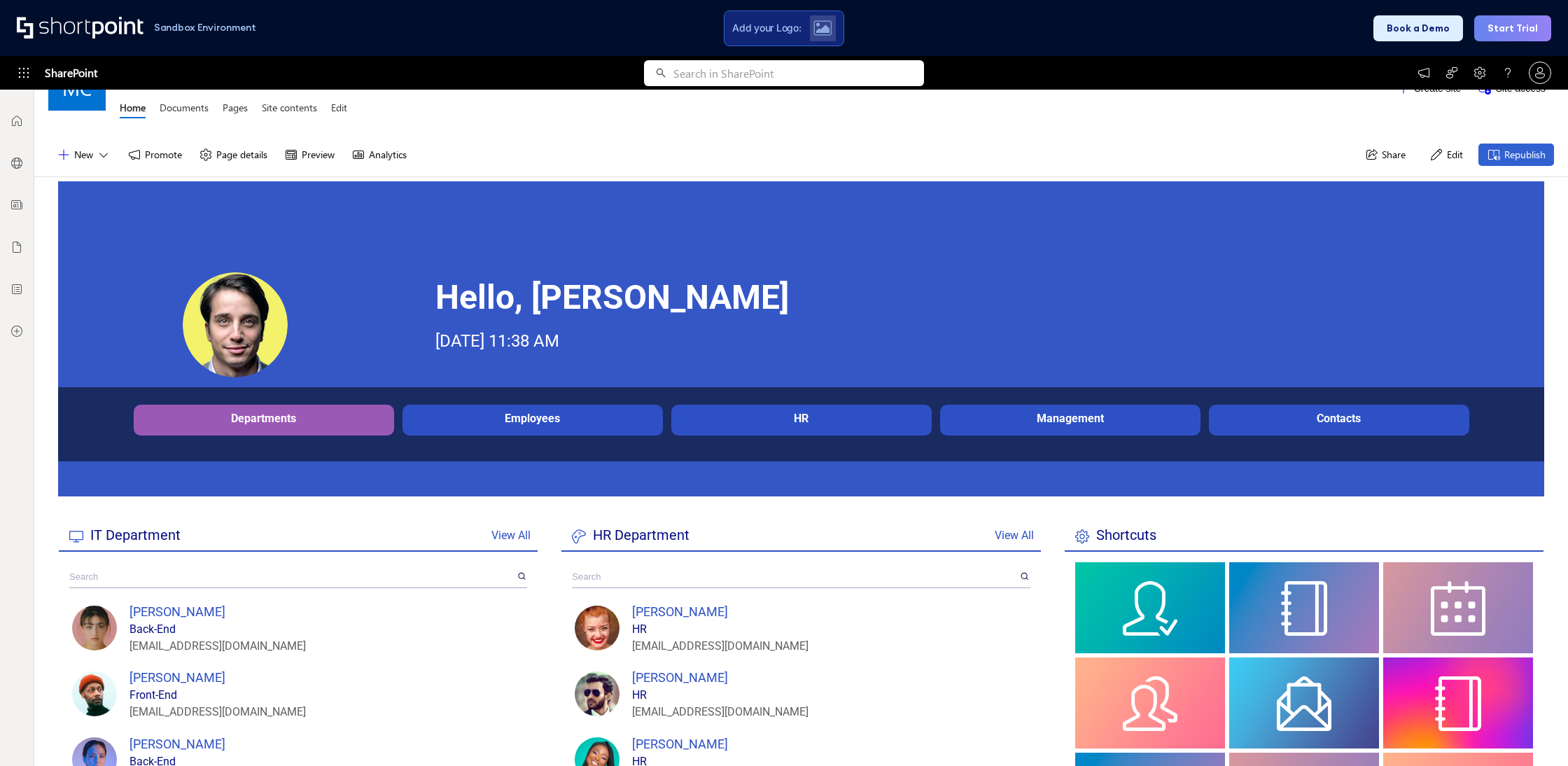
scroll to position [77, 0]
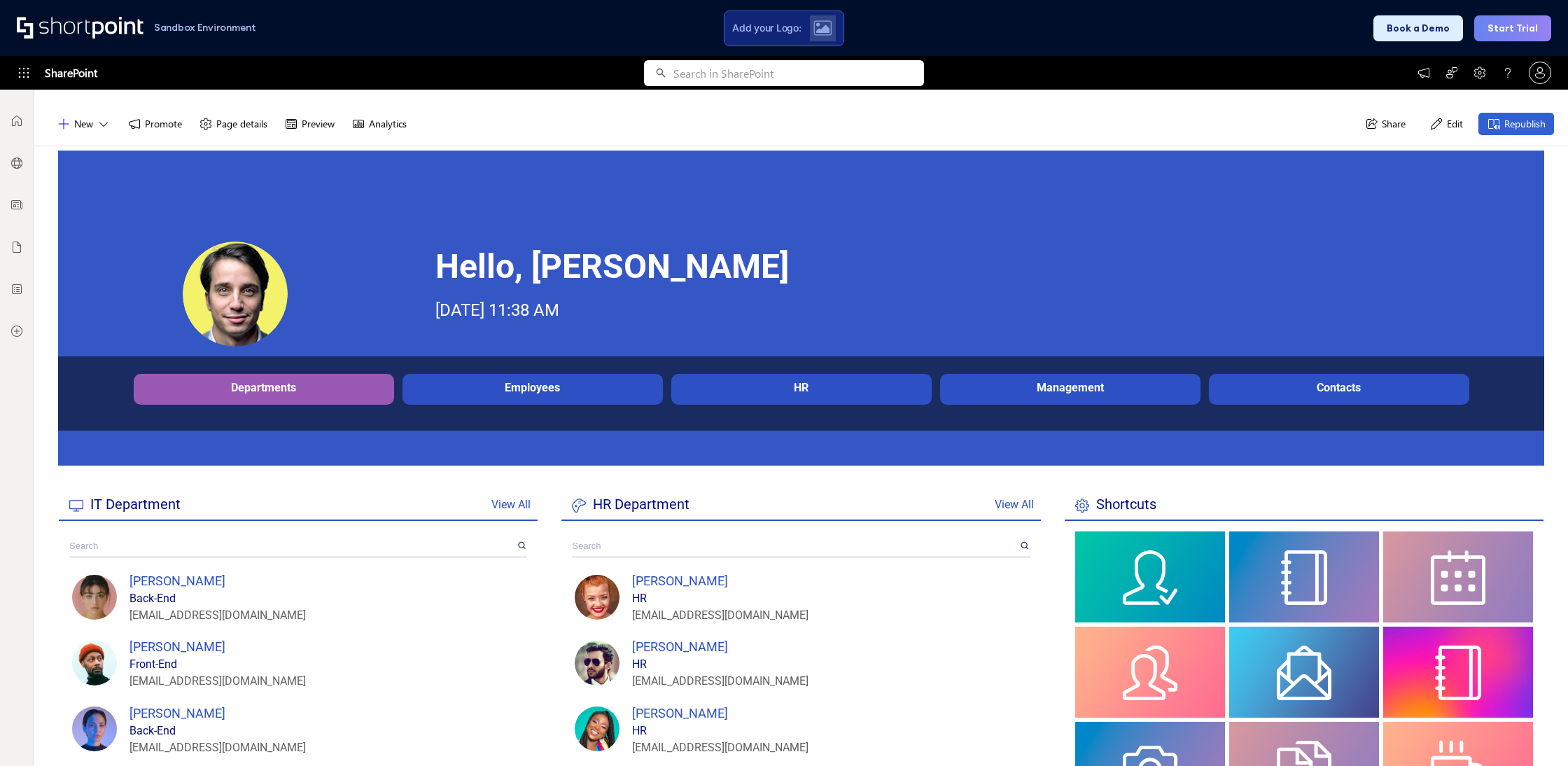
click at [513, 386] on div "Employees" at bounding box center [533, 388] width 253 height 13
click at [655, 378] on div "Employees" at bounding box center [533, 387] width 261 height 27
drag, startPoint x: 867, startPoint y: 379, endPoint x: 1140, endPoint y: 376, distance: 273.0
click at [906, 381] on div "HR" at bounding box center [801, 387] width 261 height 27
click at [1140, 376] on div "Management" at bounding box center [1070, 387] width 261 height 27
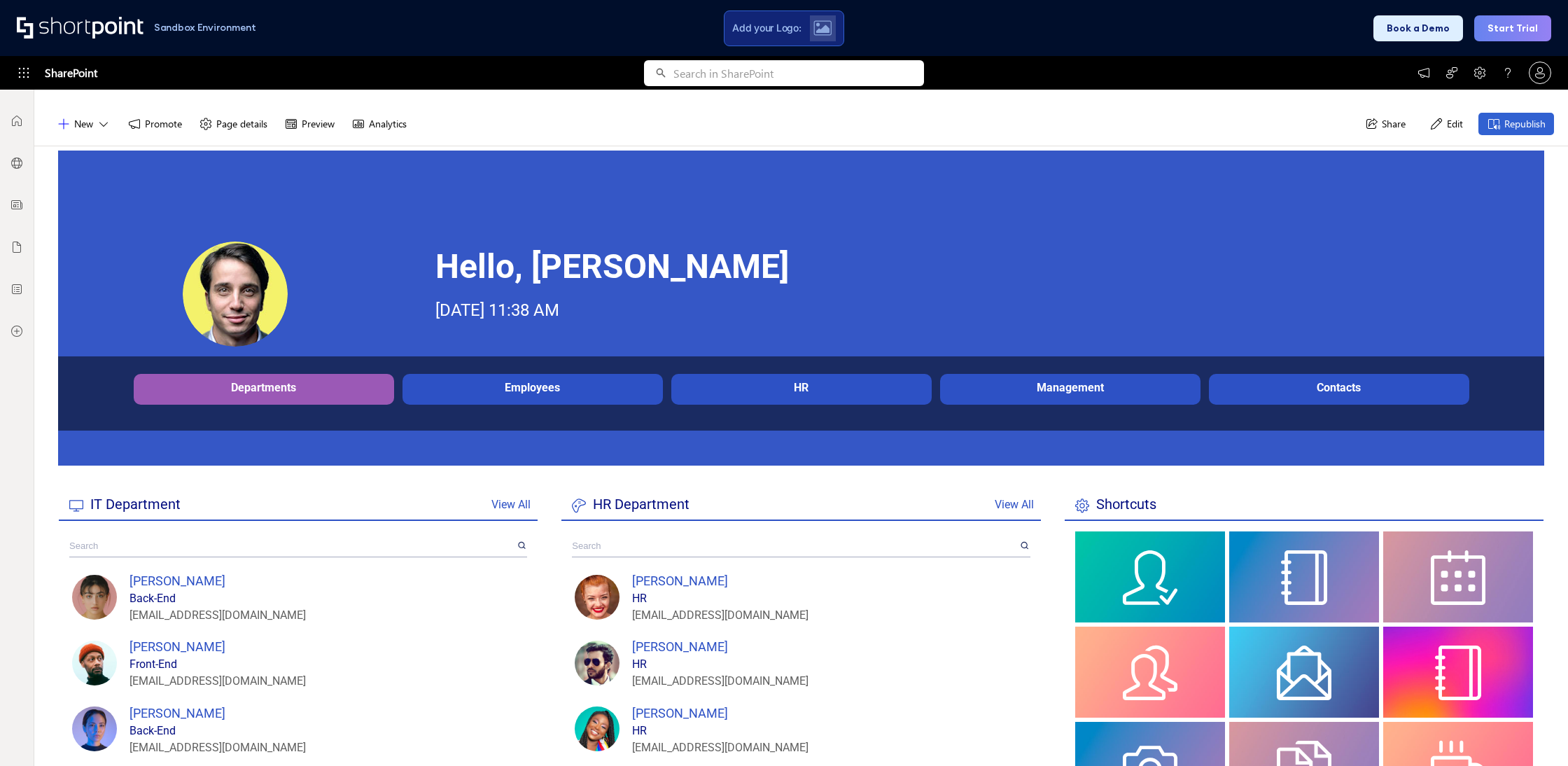
click at [617, 382] on div "Employees" at bounding box center [533, 388] width 253 height 13
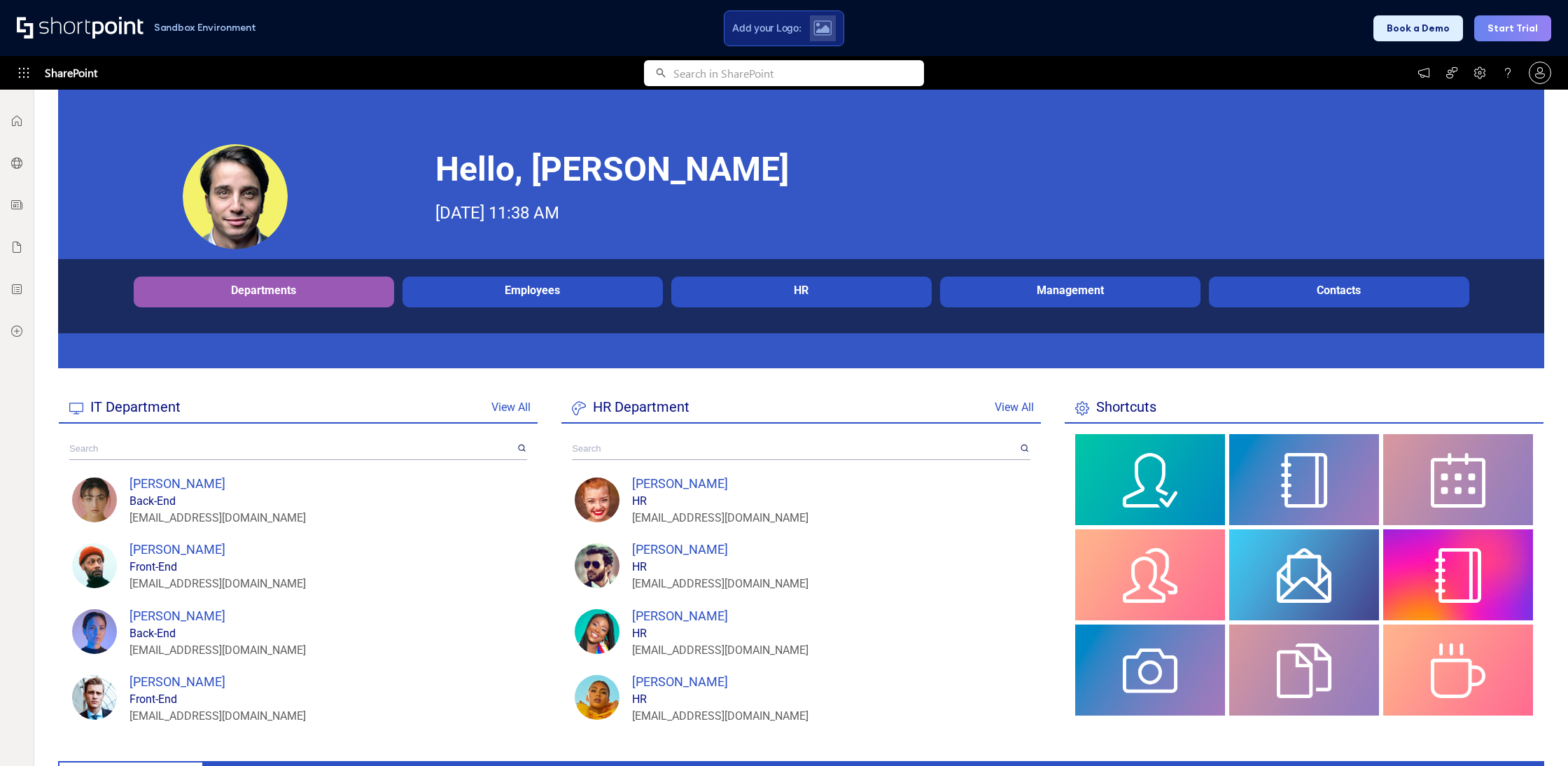
drag, startPoint x: 290, startPoint y: 278, endPoint x: 346, endPoint y: 304, distance: 61.7
click at [290, 278] on div "Departments" at bounding box center [264, 290] width 261 height 27
click at [475, 294] on div "Employees" at bounding box center [533, 290] width 253 height 13
drag, startPoint x: 887, startPoint y: 281, endPoint x: 896, endPoint y: 285, distance: 9.8
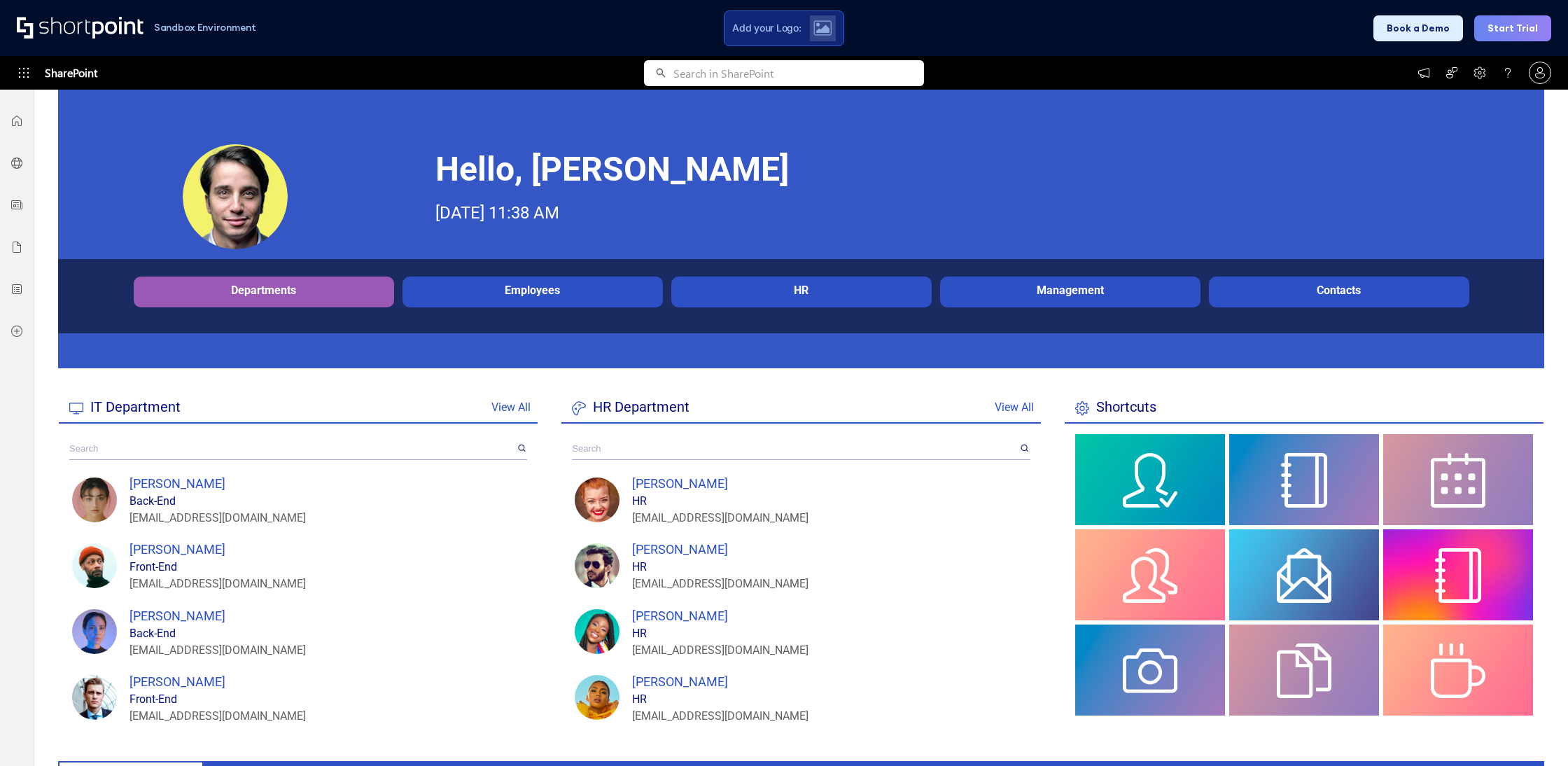
click at [887, 281] on div "HR" at bounding box center [801, 290] width 261 height 27
drag, startPoint x: 1044, startPoint y: 290, endPoint x: 1150, endPoint y: 290, distance: 106.0
click at [1057, 291] on div "Management" at bounding box center [1070, 290] width 253 height 13
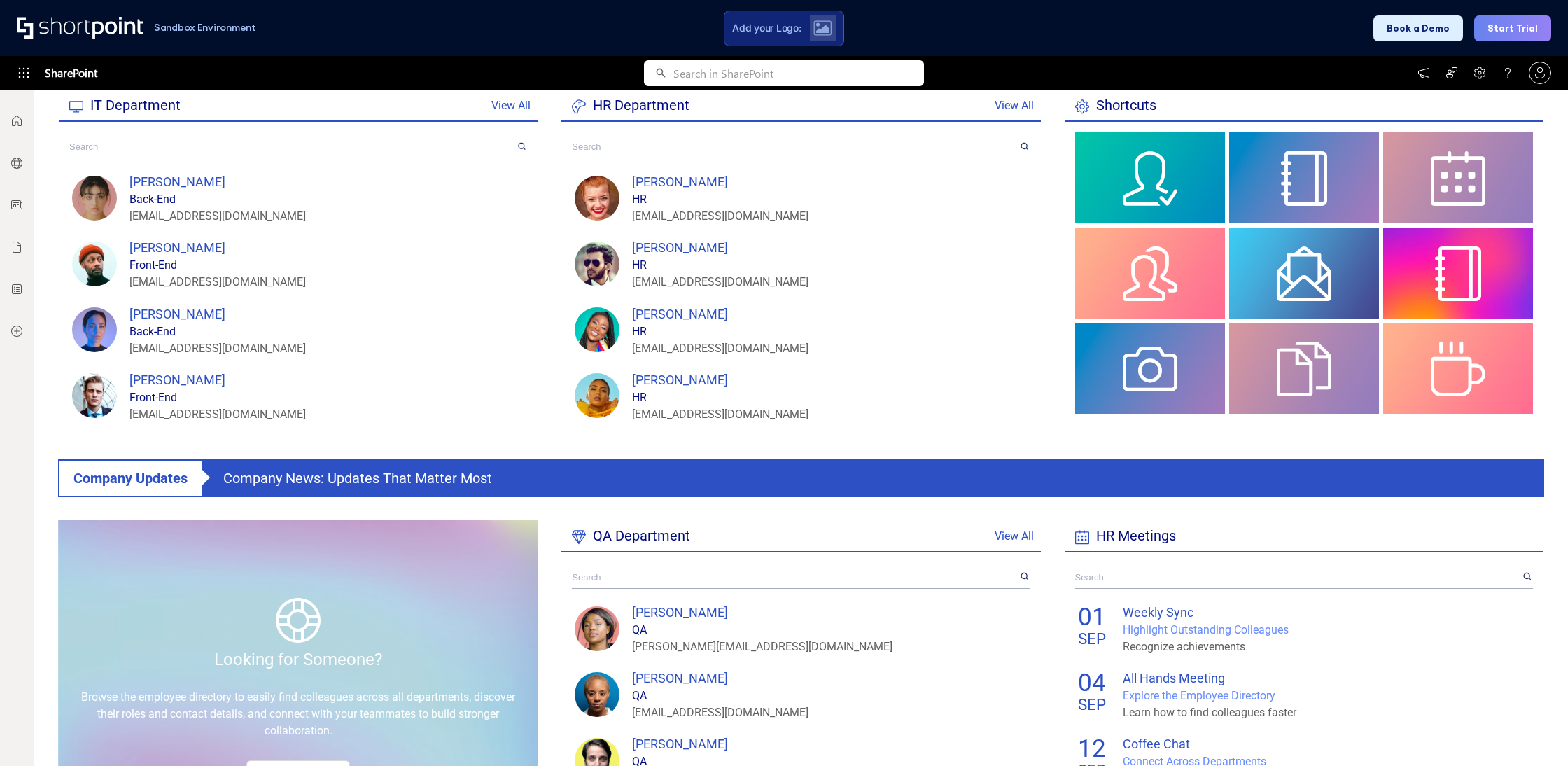
scroll to position [0, 0]
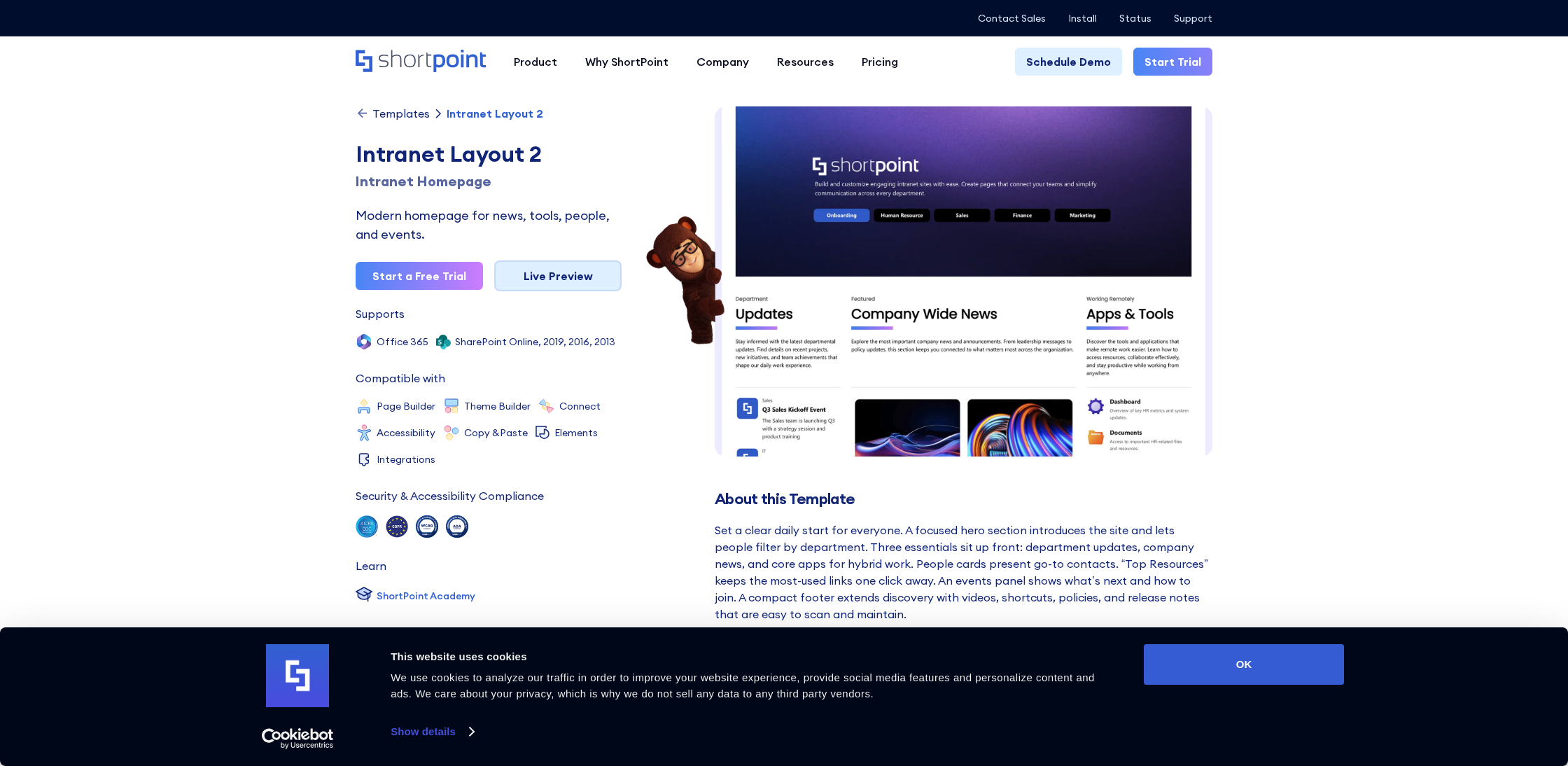
scroll to position [12, 0]
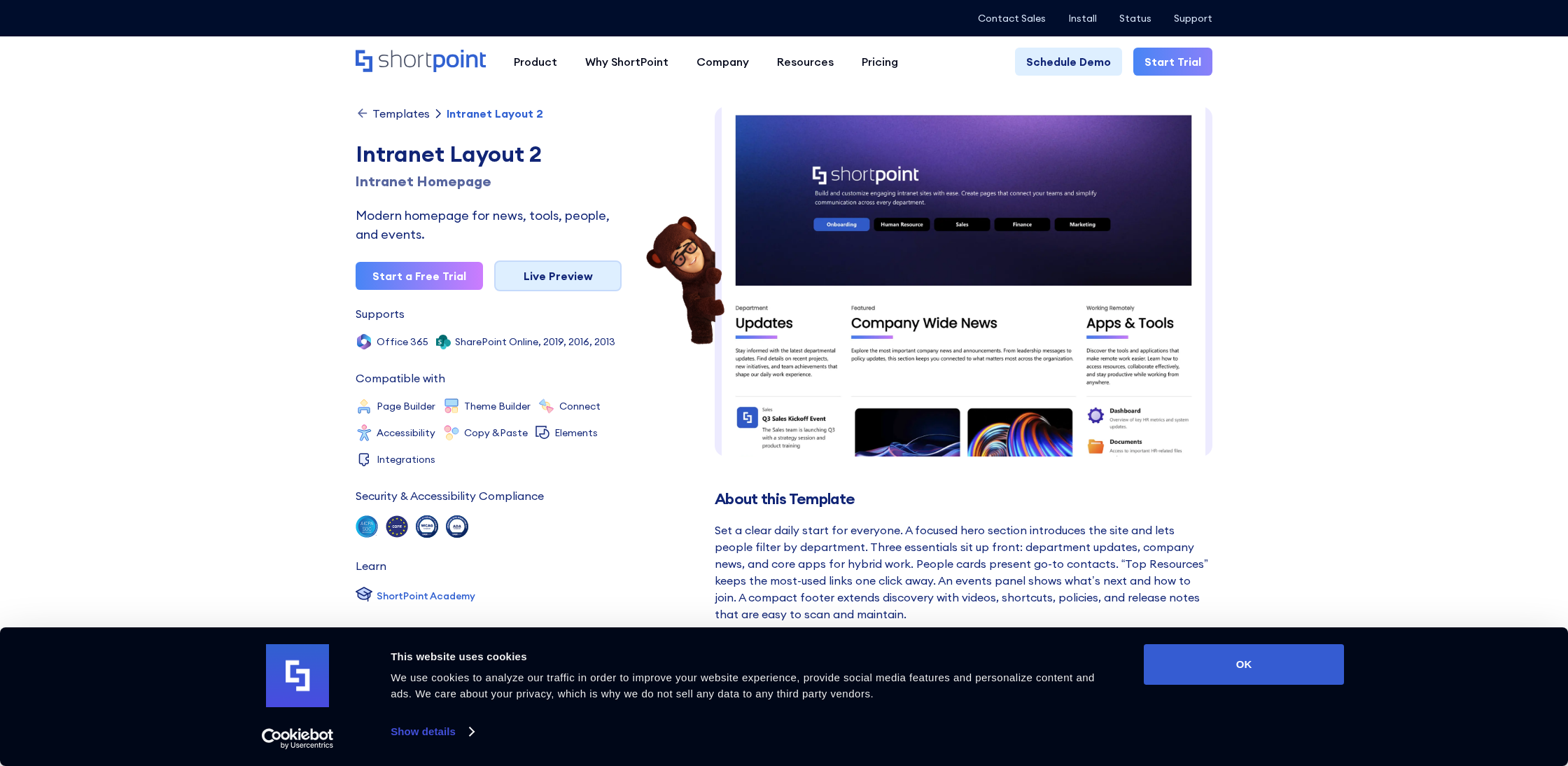
click at [552, 277] on link "Live Preview" at bounding box center [558, 275] width 127 height 31
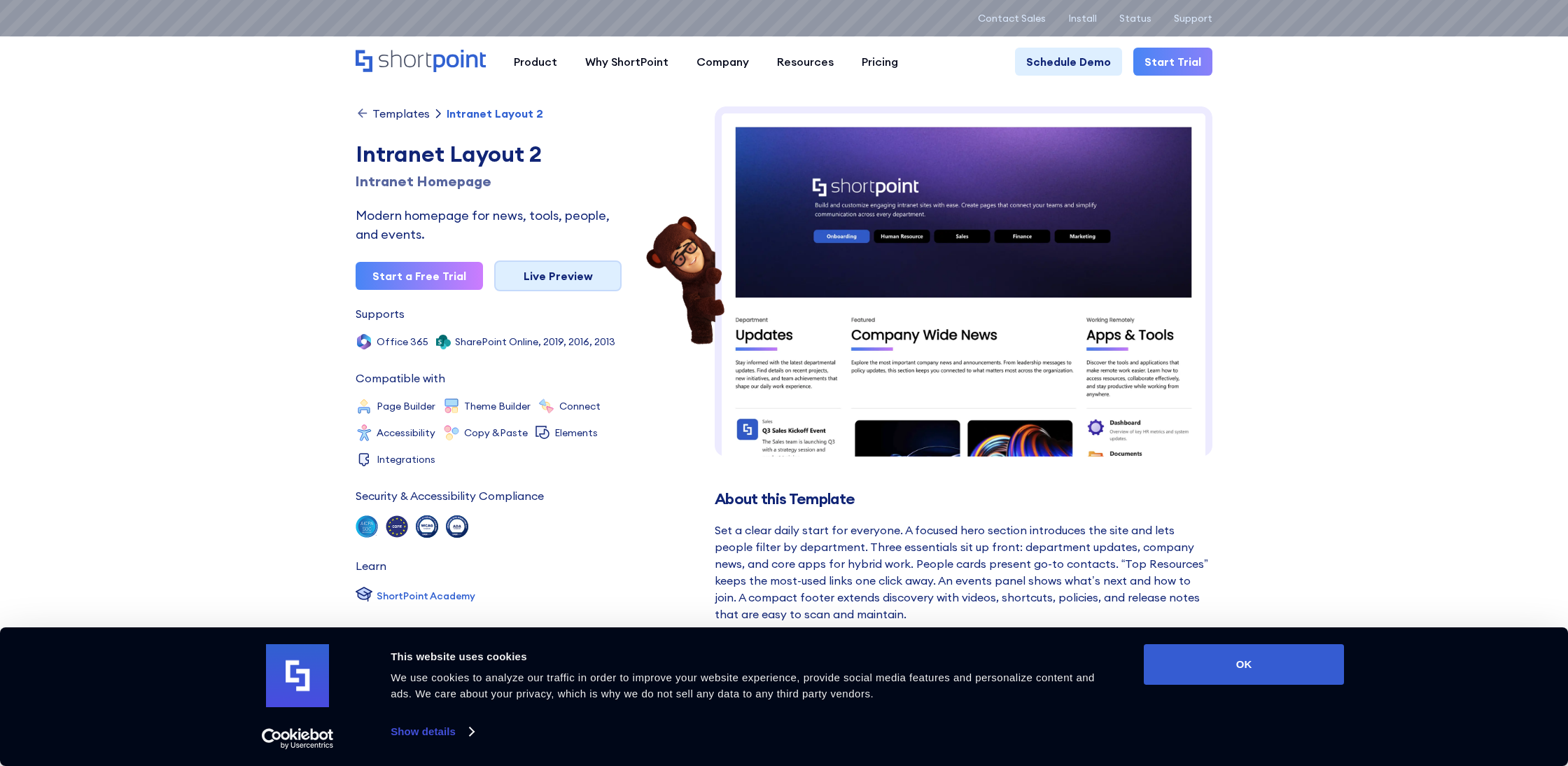
scroll to position [0, 0]
click at [569, 284] on link "Live Preview" at bounding box center [558, 275] width 127 height 31
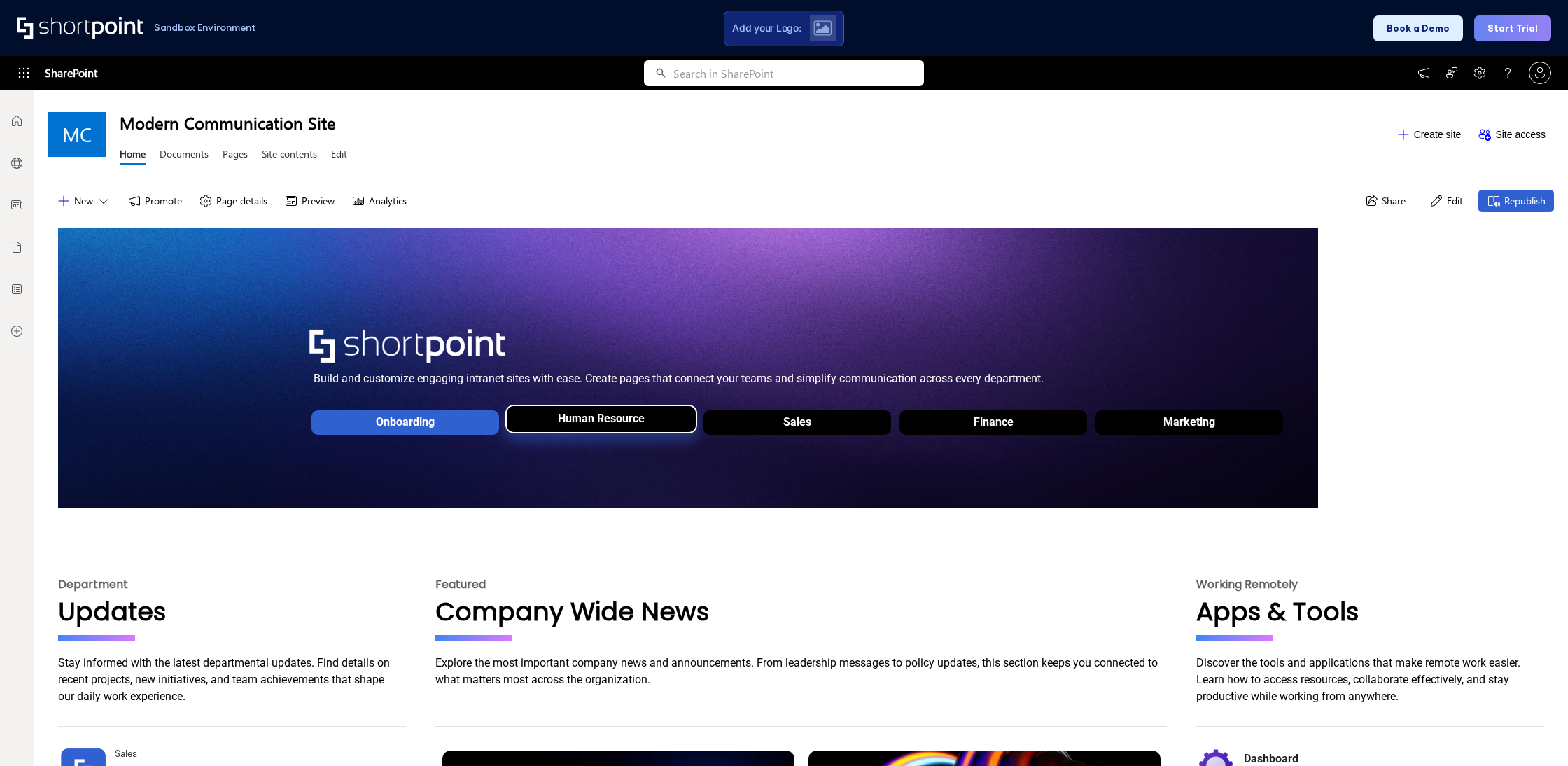
click at [619, 422] on div "Human Resource" at bounding box center [601, 419] width 87 height 13
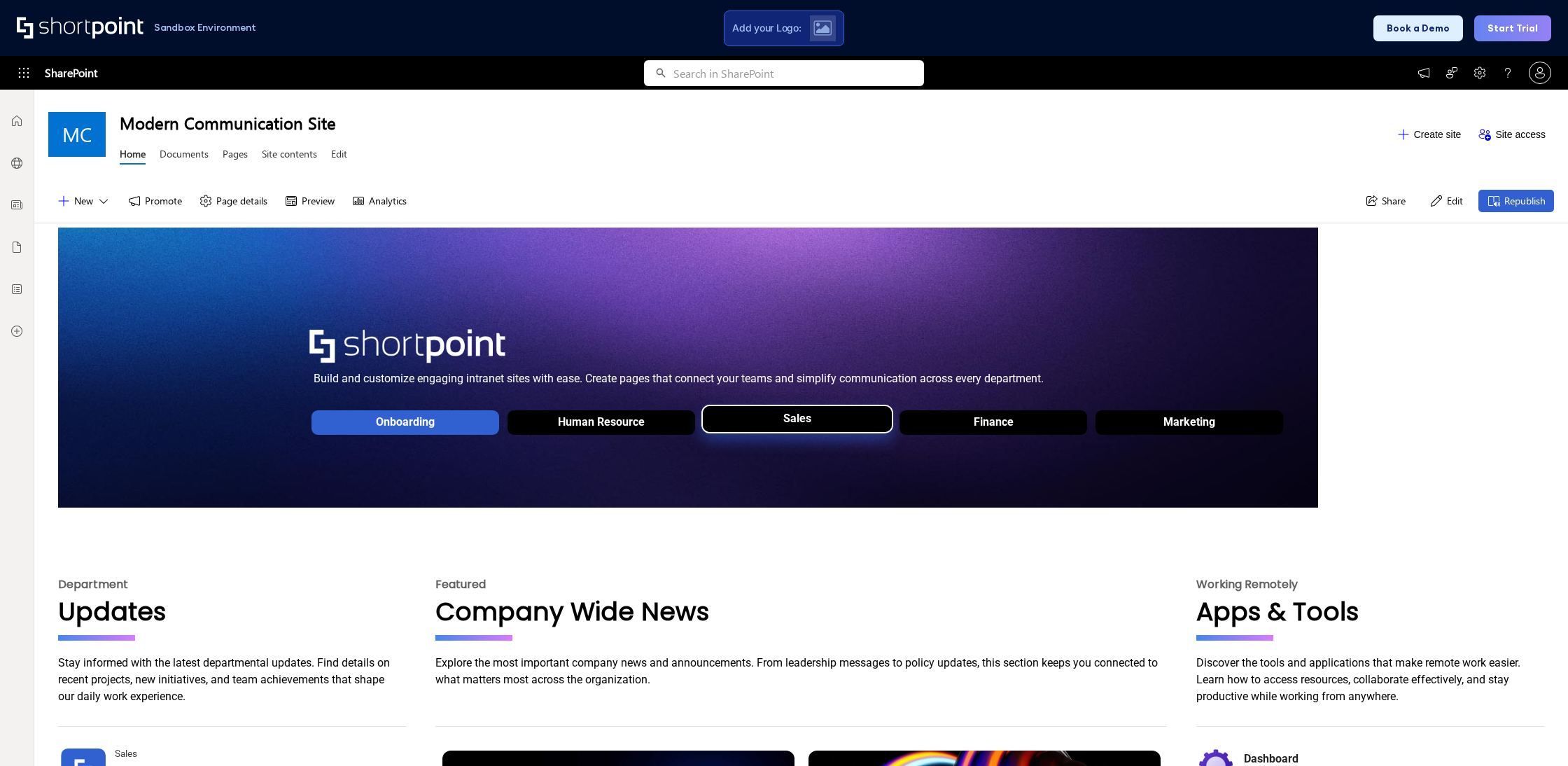
click at [836, 428] on div "Sales" at bounding box center [797, 422] width 189 height 40
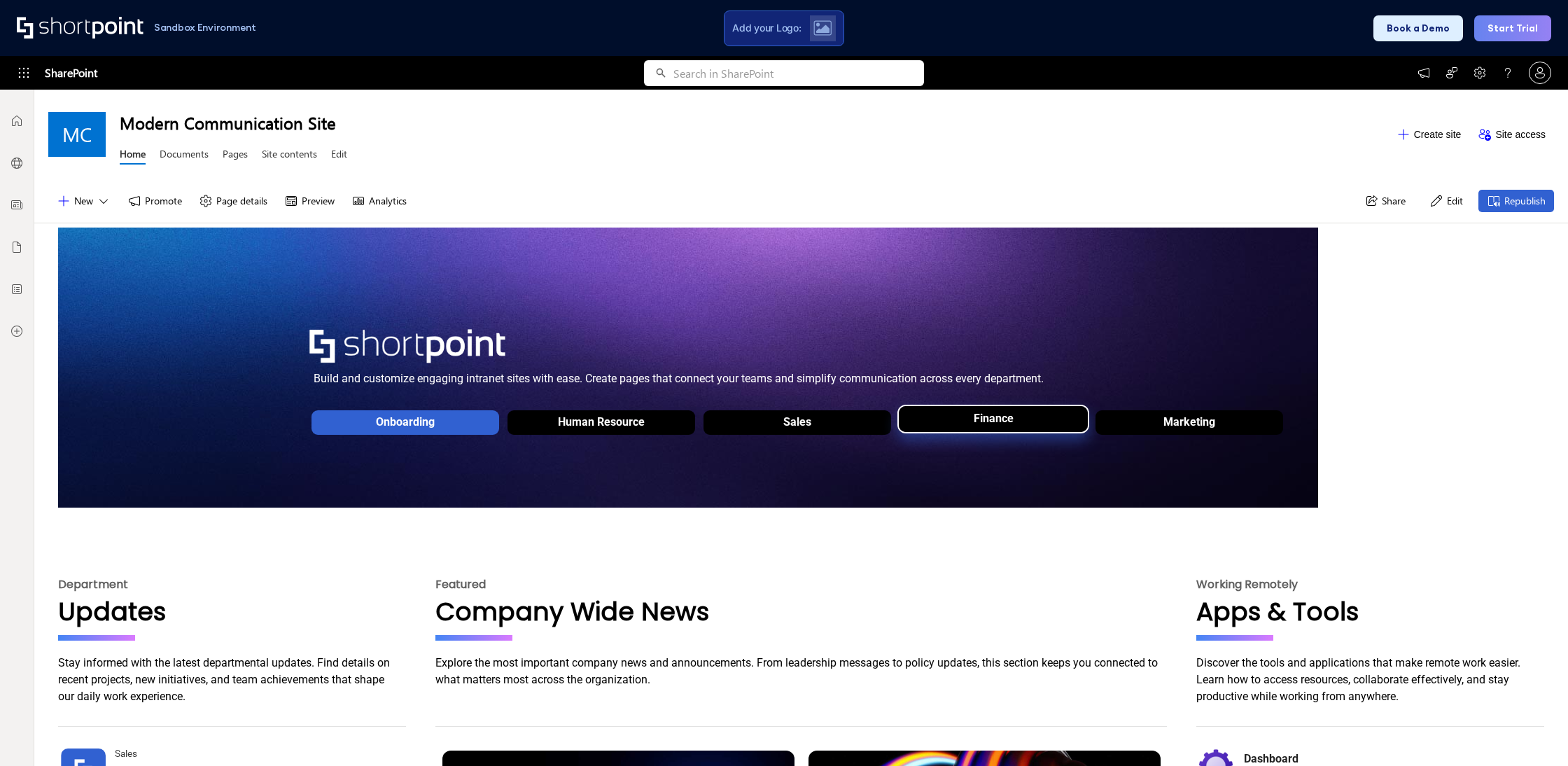
click at [1014, 432] on div "Finance" at bounding box center [993, 419] width 192 height 29
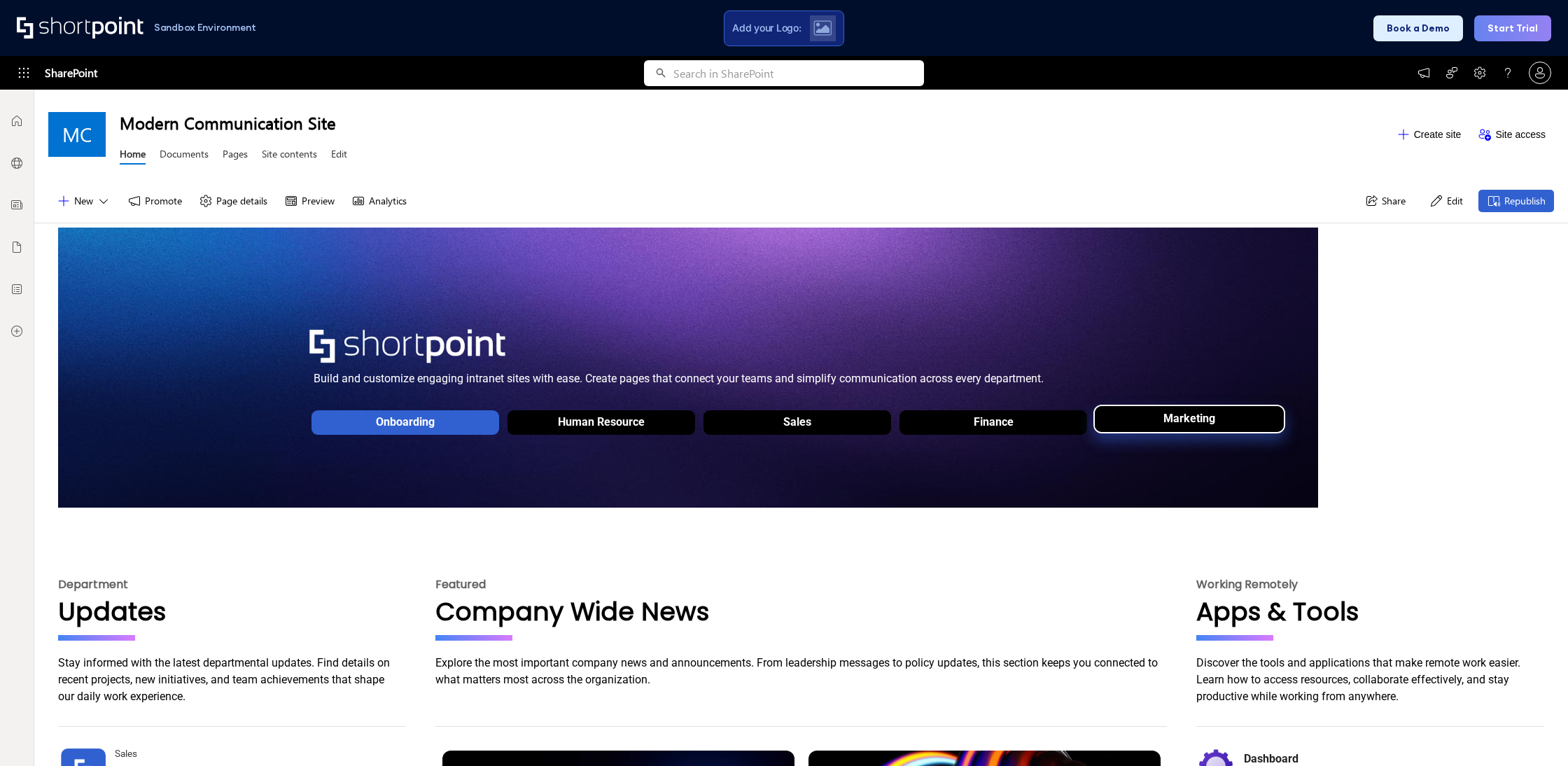
click at [1189, 428] on div "Marketing" at bounding box center [1189, 418] width 59 height 27
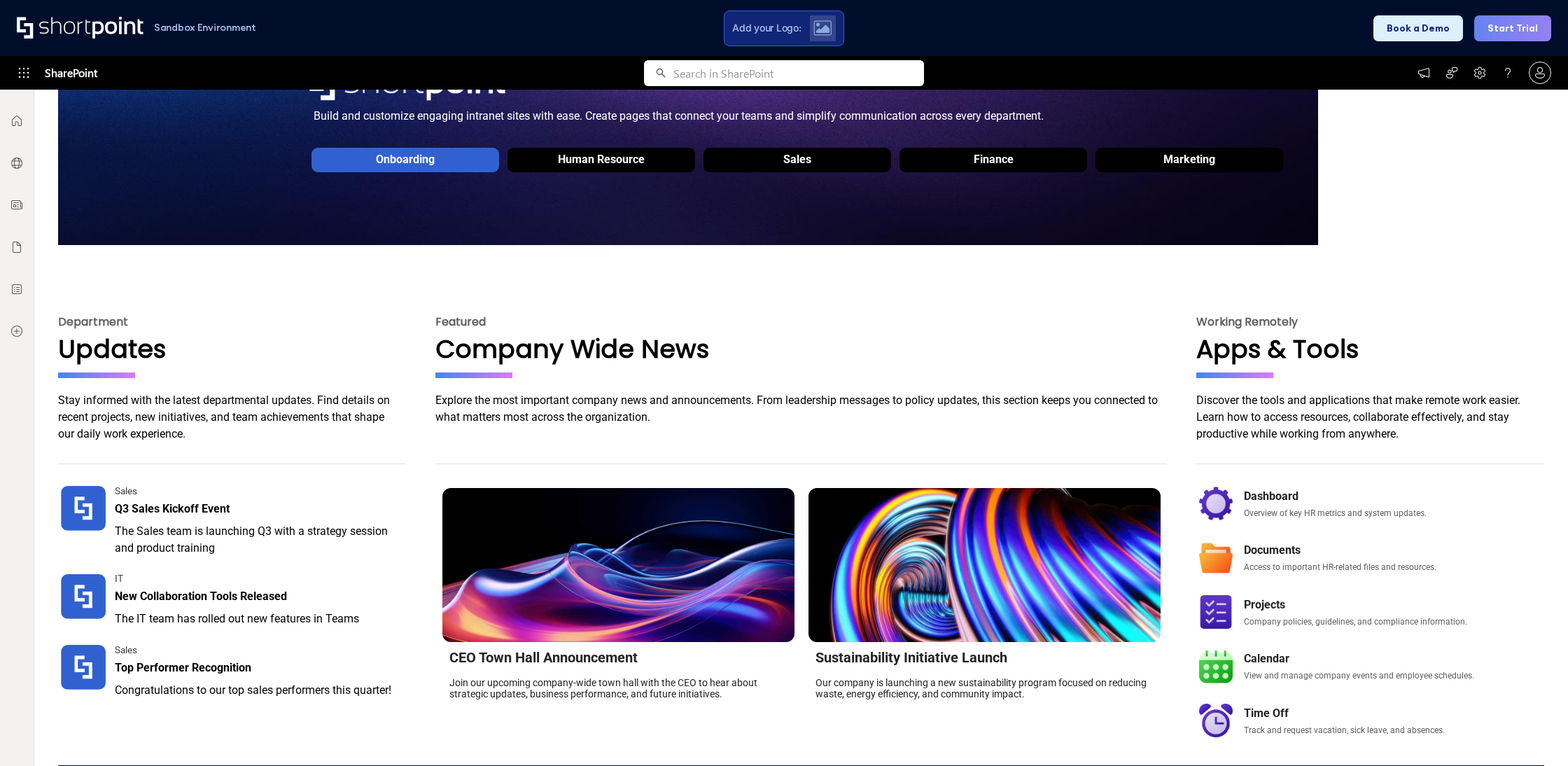
scroll to position [258, 0]
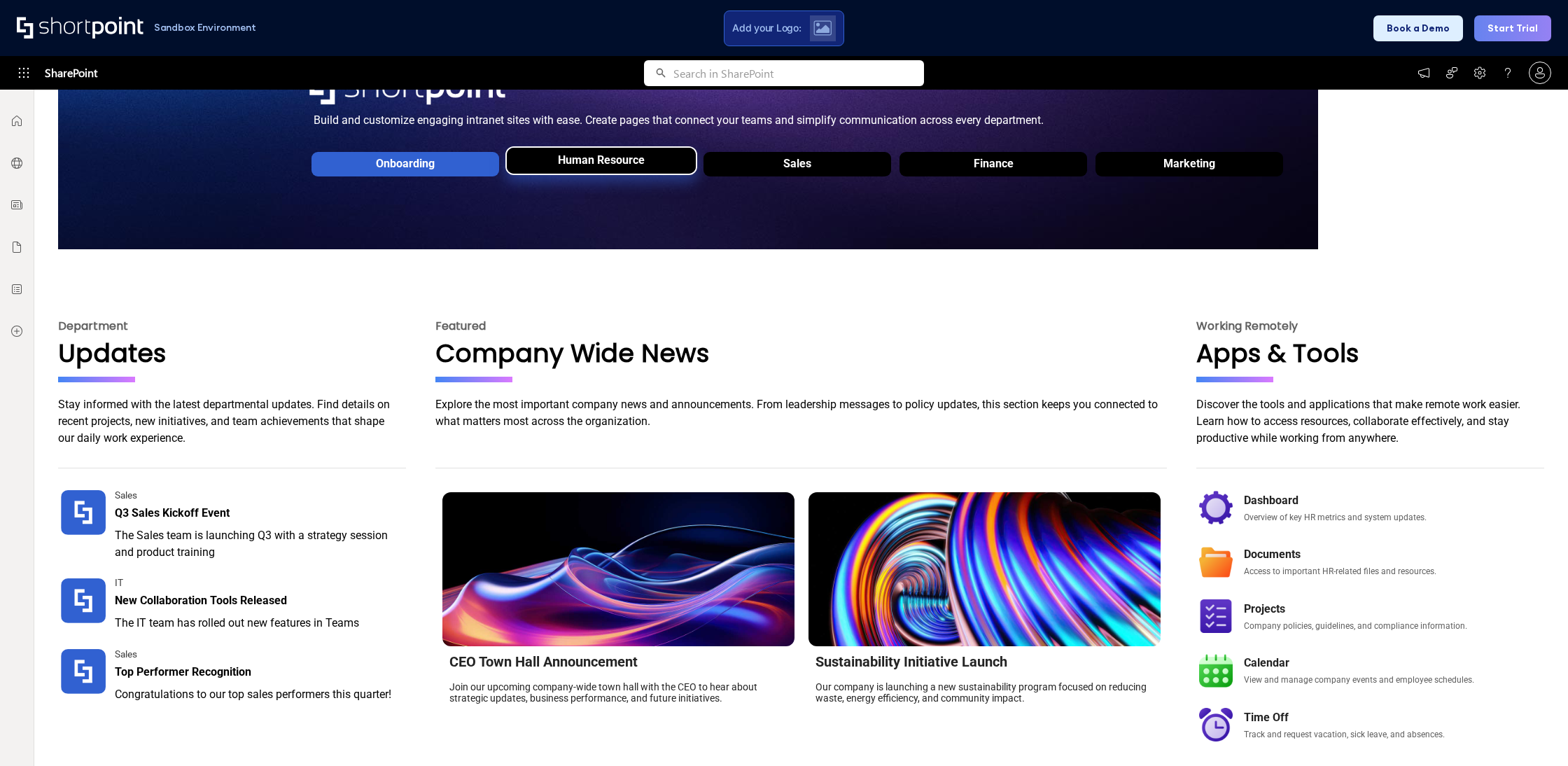
drag, startPoint x: 552, startPoint y: 170, endPoint x: 639, endPoint y: 165, distance: 87.1
click at [553, 169] on div "Human Resource" at bounding box center [601, 164] width 189 height 40
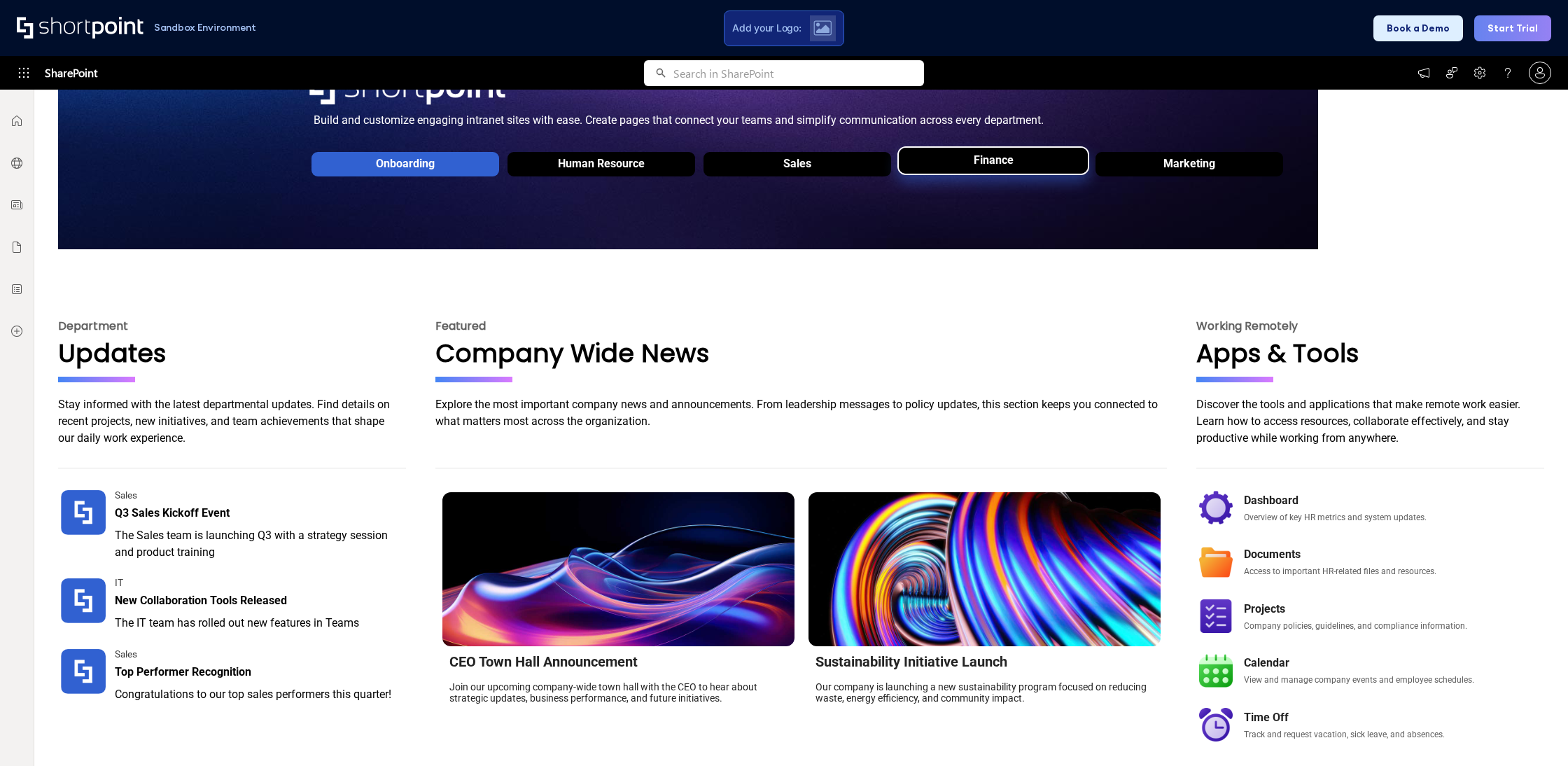
drag, startPoint x: 773, startPoint y: 156, endPoint x: 953, endPoint y: 174, distance: 180.9
click at [773, 157] on div "Sales" at bounding box center [797, 167] width 188 height 39
click at [952, 175] on div "Finance" at bounding box center [993, 164] width 192 height 29
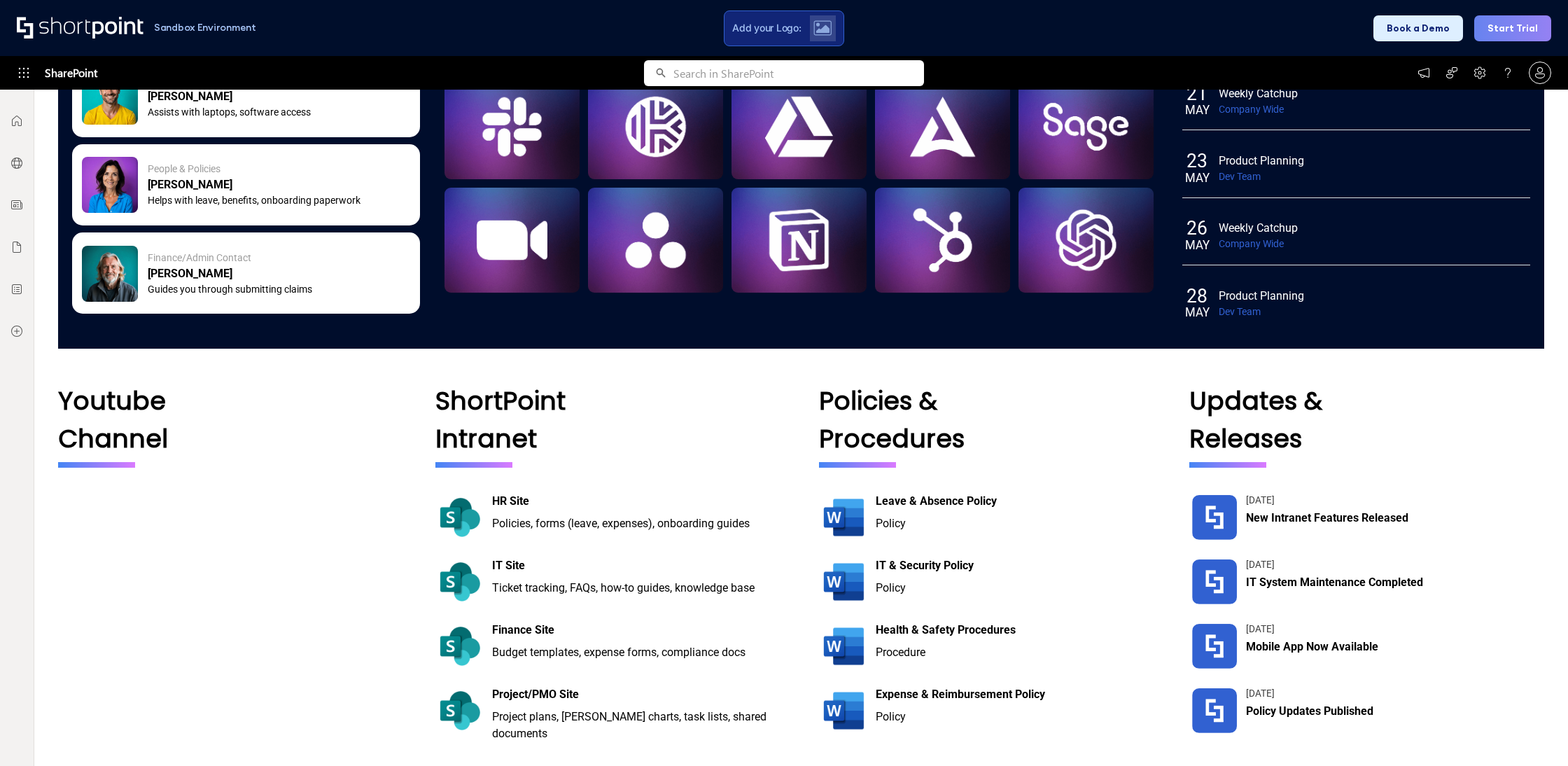
scroll to position [0, 0]
